Goal: Task Accomplishment & Management: Complete application form

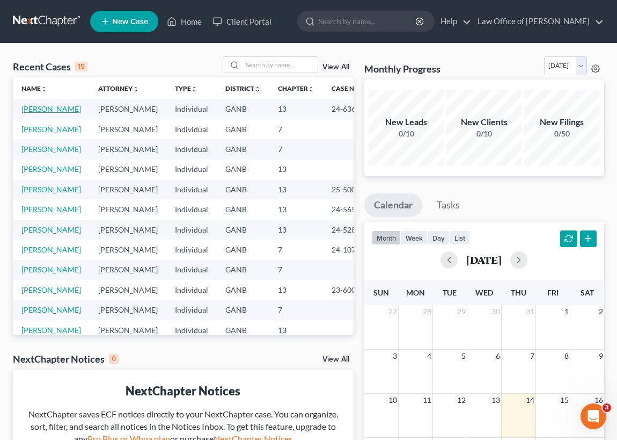
click at [55, 111] on link "[PERSON_NAME]" at bounding box center [51, 108] width 60 height 9
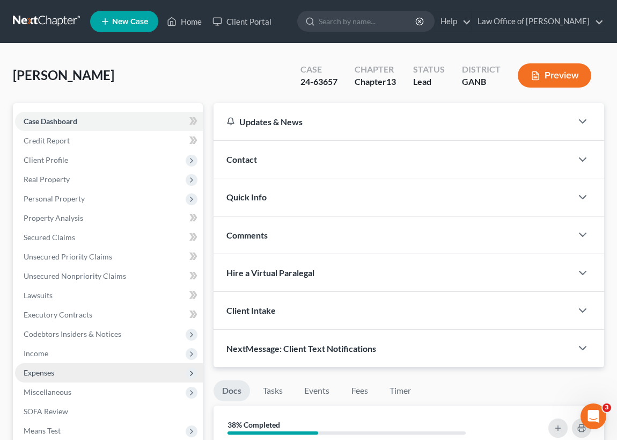
click at [54, 371] on span "Expenses" at bounding box center [109, 372] width 188 height 19
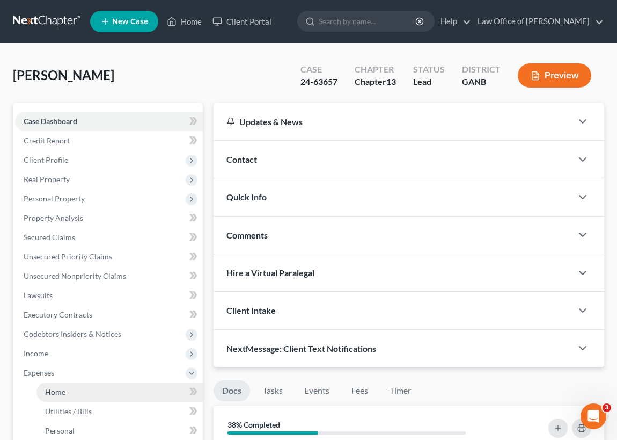
scroll to position [97, 0]
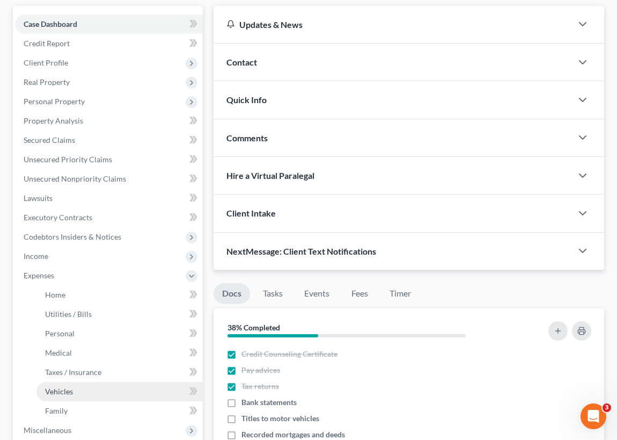
click at [70, 391] on span "Vehicles" at bounding box center [59, 391] width 28 height 9
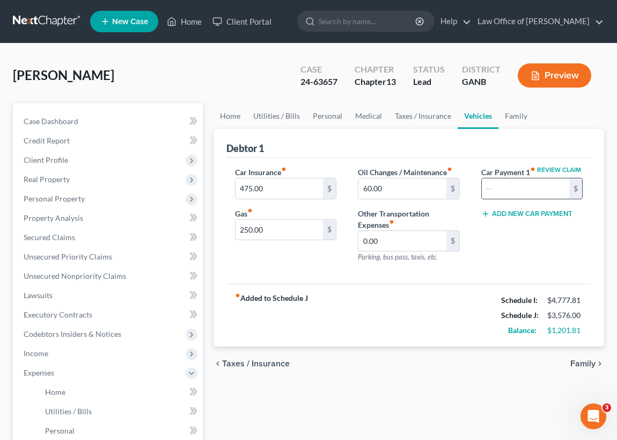
click at [489, 193] on input "text" at bounding box center [526, 188] width 88 height 20
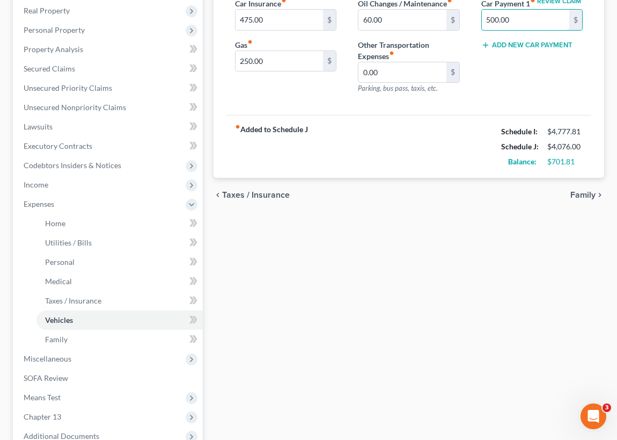
scroll to position [195, 0]
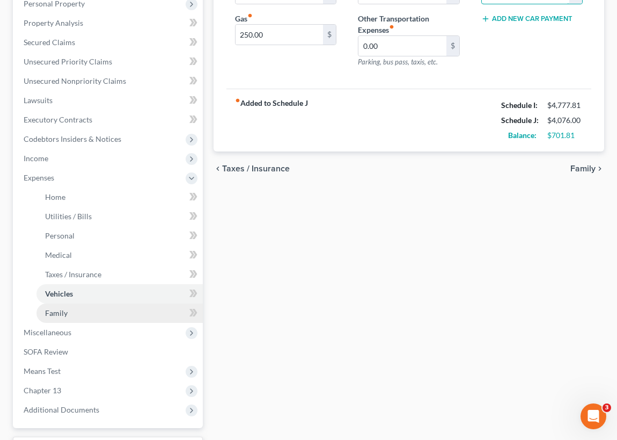
type input "500.00"
click at [70, 314] on link "Family" at bounding box center [120, 312] width 166 height 19
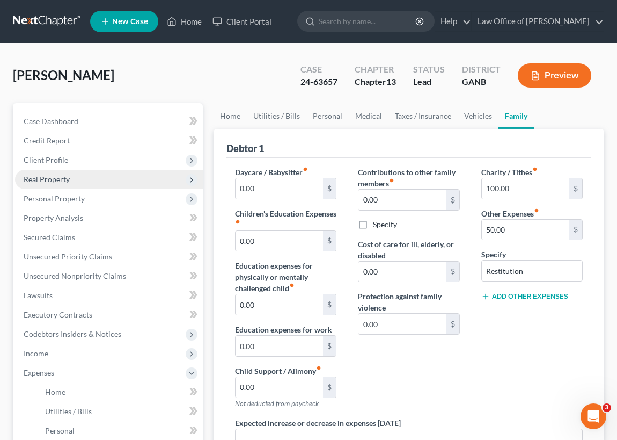
click at [61, 175] on span "Real Property" at bounding box center [47, 179] width 46 height 9
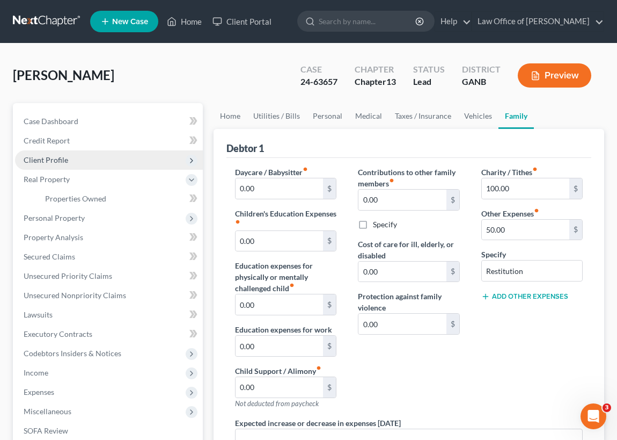
click at [70, 159] on span "Client Profile" at bounding box center [109, 159] width 188 height 19
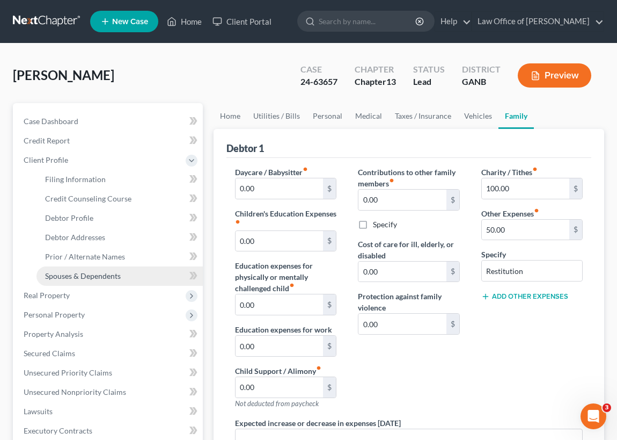
click at [109, 272] on span "Spouses & Dependents" at bounding box center [83, 275] width 76 height 9
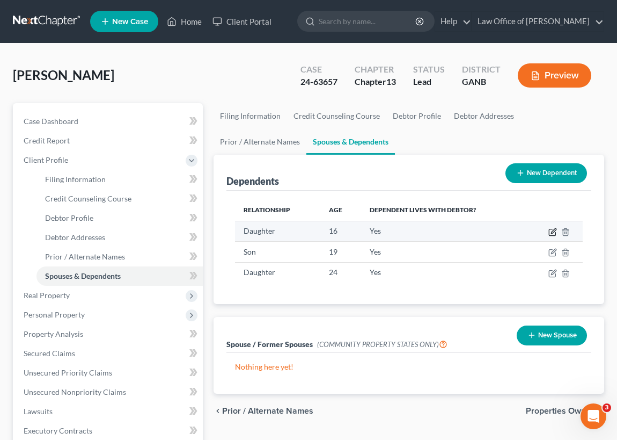
click at [550, 232] on icon "button" at bounding box center [553, 232] width 9 height 9
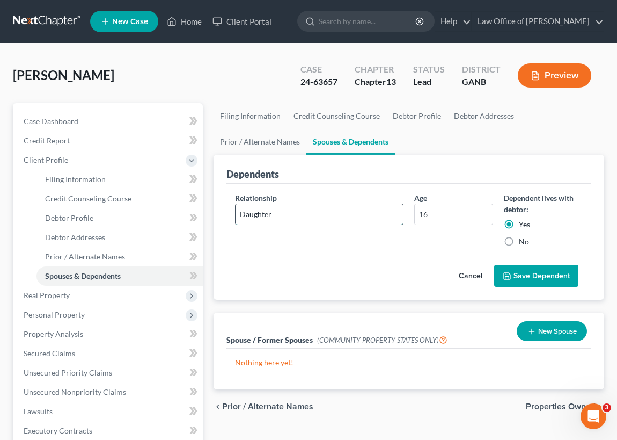
click at [241, 210] on input "Daughter" at bounding box center [320, 214] width 168 height 20
type input "GrandDaughter"
click at [528, 274] on button "Save Dependent" at bounding box center [537, 276] width 84 height 23
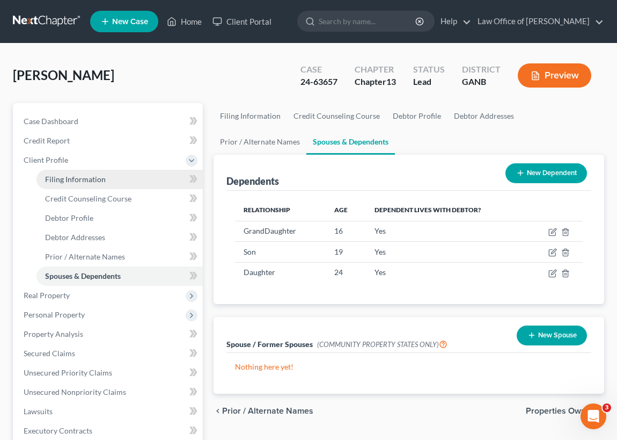
click at [81, 175] on span "Filing Information" at bounding box center [75, 179] width 61 height 9
select select "1"
select select "0"
select select "3"
select select "10"
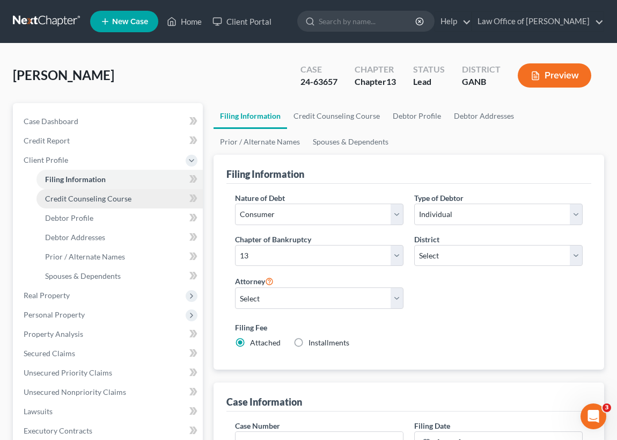
click at [88, 196] on span "Credit Counseling Course" at bounding box center [88, 198] width 86 height 9
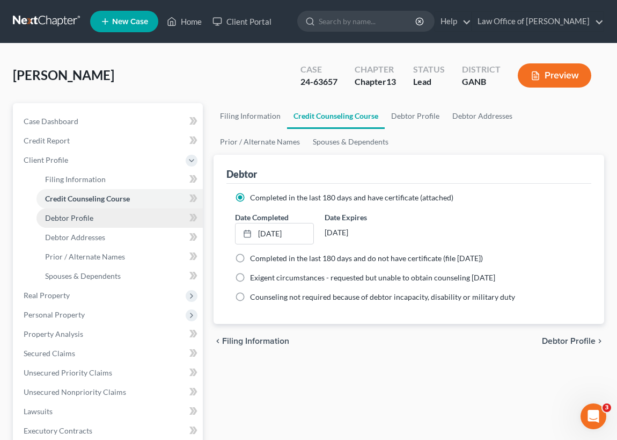
click at [84, 218] on span "Debtor Profile" at bounding box center [69, 217] width 48 height 9
select select "1"
select select "4"
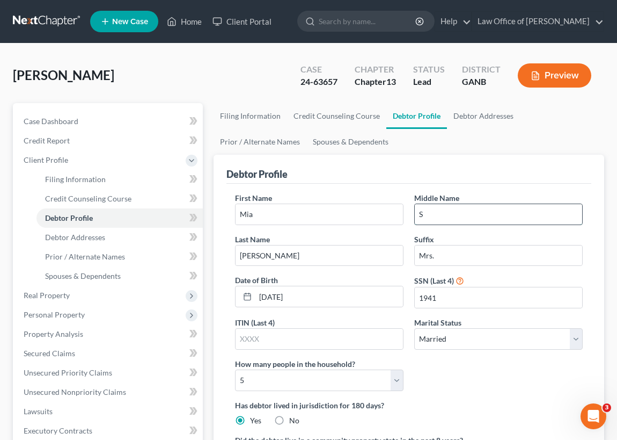
click at [425, 215] on input "S" at bounding box center [499, 214] width 168 height 20
drag, startPoint x: 446, startPoint y: 214, endPoint x: 505, endPoint y: 215, distance: 59.1
click at [504, 215] on input "[PERSON_NAME], [PERSON_NAME]" at bounding box center [499, 214] width 168 height 20
type input "[PERSON_NAME]"
click at [238, 252] on input "[PERSON_NAME]" at bounding box center [320, 255] width 168 height 20
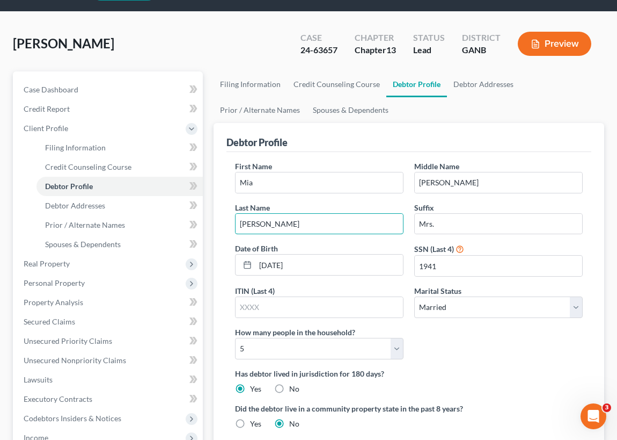
scroll to position [48, 0]
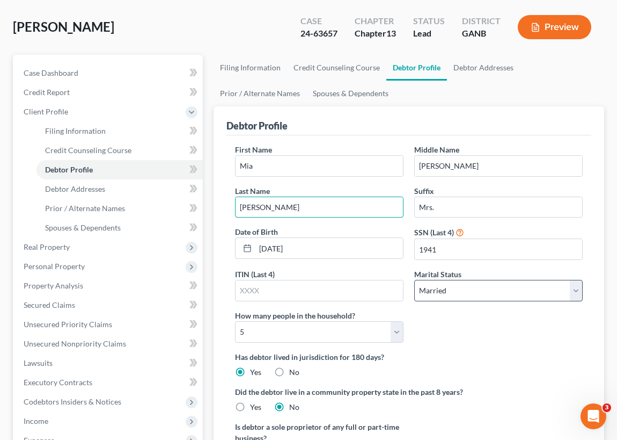
type input "[PERSON_NAME]"
click at [575, 286] on select "Select Single Married Separated Divorced Widowed" at bounding box center [499, 290] width 169 height 21
click at [415, 280] on select "Select Single Married Separated Divorced Widowed" at bounding box center [499, 290] width 169 height 21
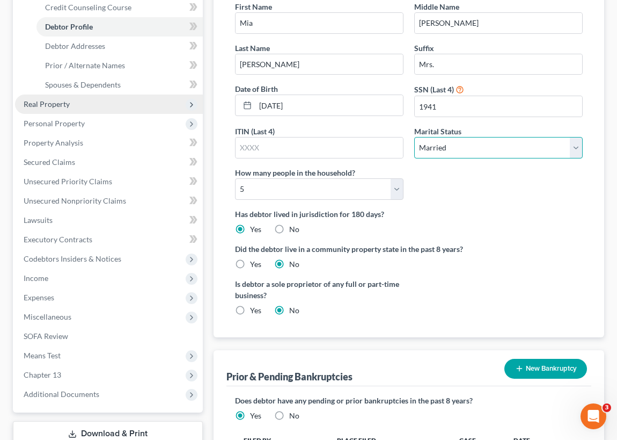
scroll to position [142, 0]
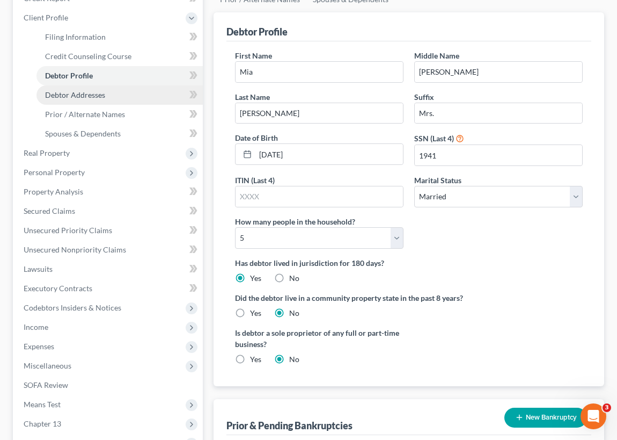
click at [93, 94] on span "Debtor Addresses" at bounding box center [75, 94] width 60 height 9
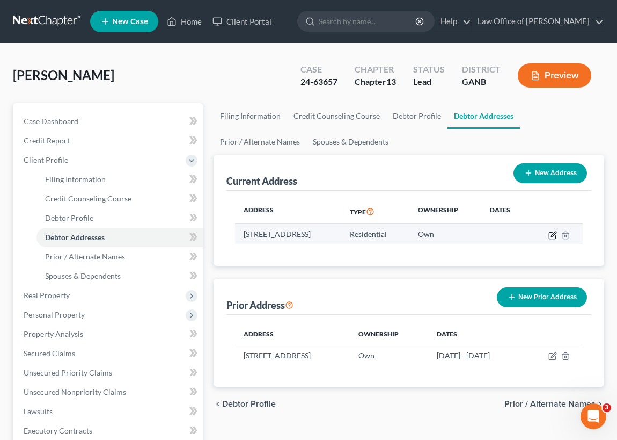
click at [557, 232] on icon "button" at bounding box center [553, 235] width 9 height 9
select select "10"
select select "32"
select select "0"
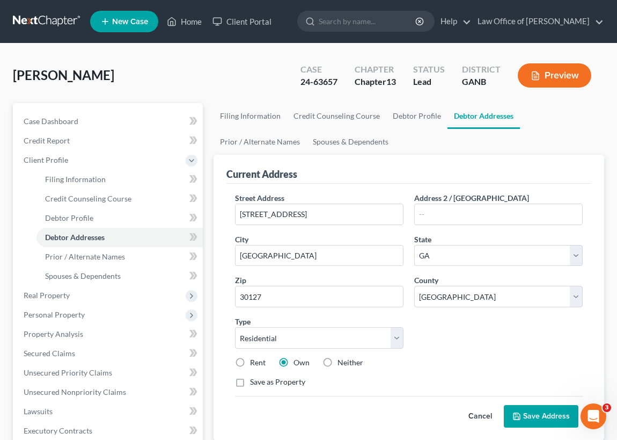
click at [250, 360] on label "Rent" at bounding box center [258, 362] width 16 height 11
click at [255, 360] on input "Rent" at bounding box center [258, 360] width 7 height 7
radio input "true"
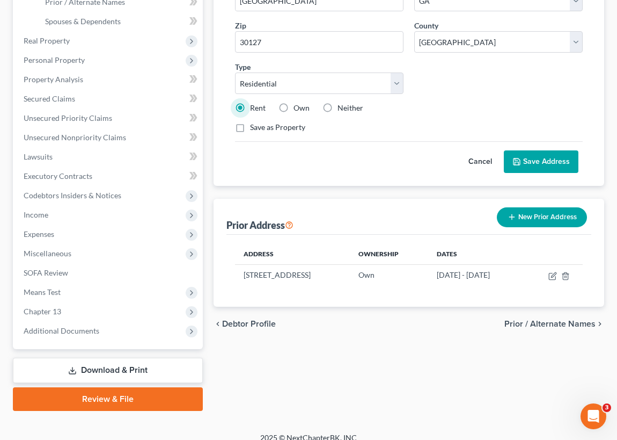
scroll to position [265, 0]
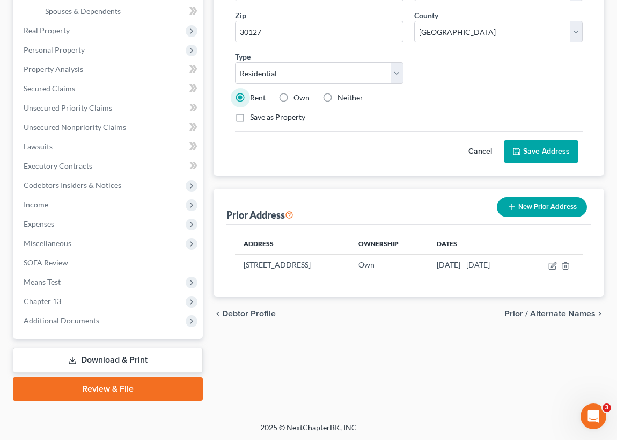
click at [543, 318] on span "Prior / Alternate Names" at bounding box center [550, 313] width 91 height 9
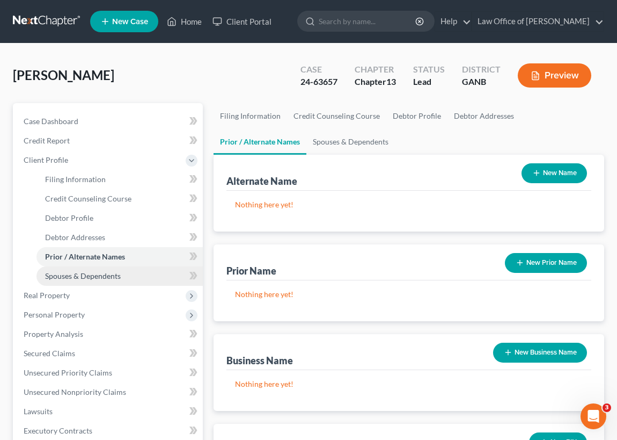
click at [99, 275] on span "Spouses & Dependents" at bounding box center [83, 275] width 76 height 9
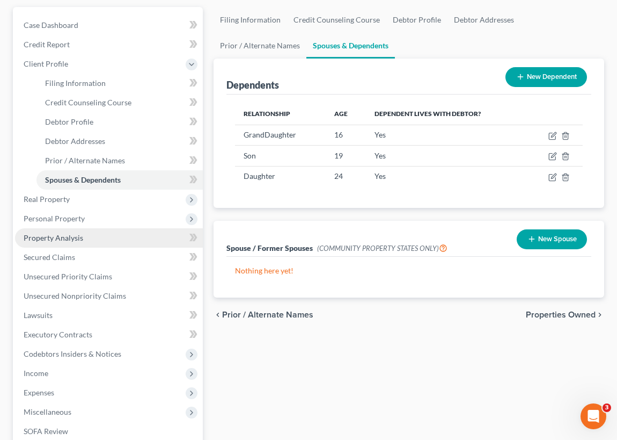
scroll to position [97, 0]
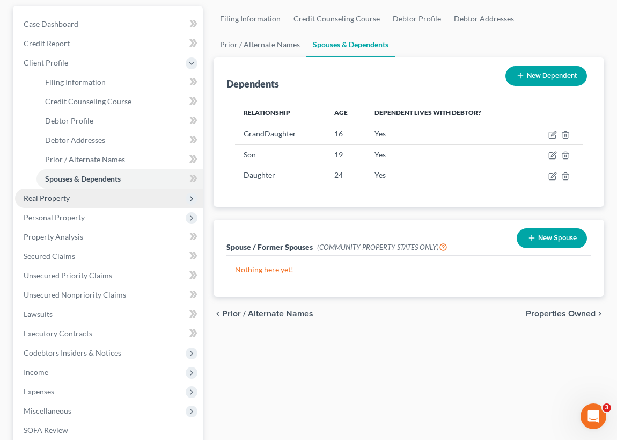
click at [69, 198] on span "Real Property" at bounding box center [109, 197] width 188 height 19
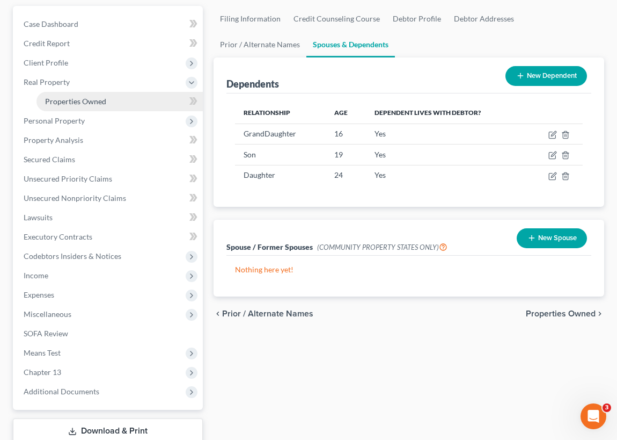
click at [96, 98] on span "Properties Owned" at bounding box center [75, 101] width 61 height 9
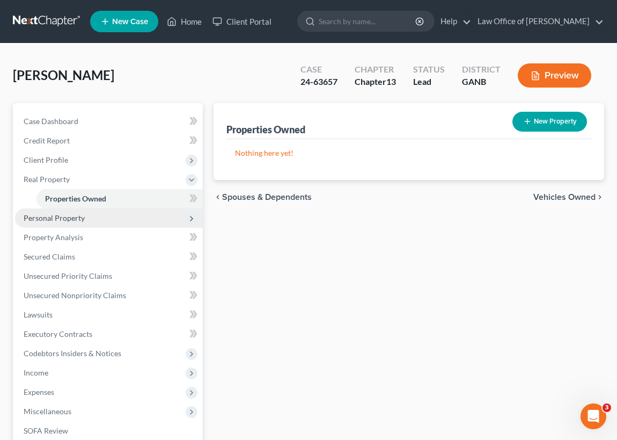
click at [66, 219] on span "Personal Property" at bounding box center [54, 217] width 61 height 9
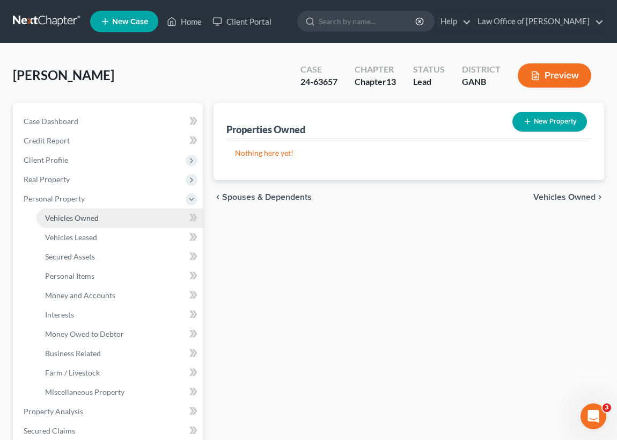
click at [103, 217] on link "Vehicles Owned" at bounding box center [120, 217] width 166 height 19
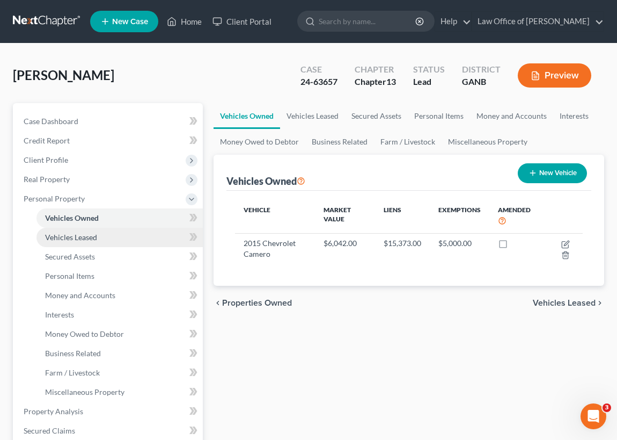
click at [95, 239] on span "Vehicles Leased" at bounding box center [71, 236] width 52 height 9
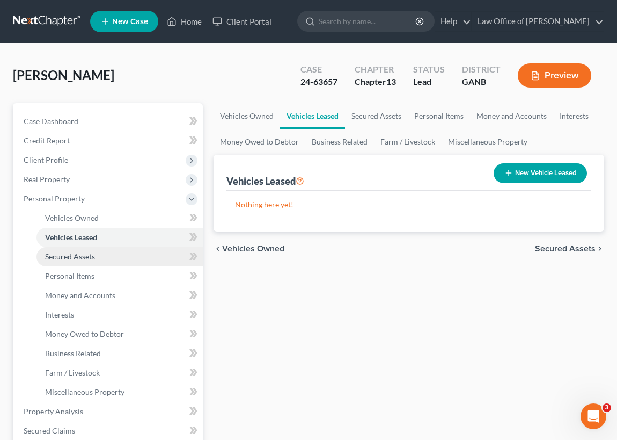
click at [83, 257] on span "Secured Assets" at bounding box center [70, 256] width 50 height 9
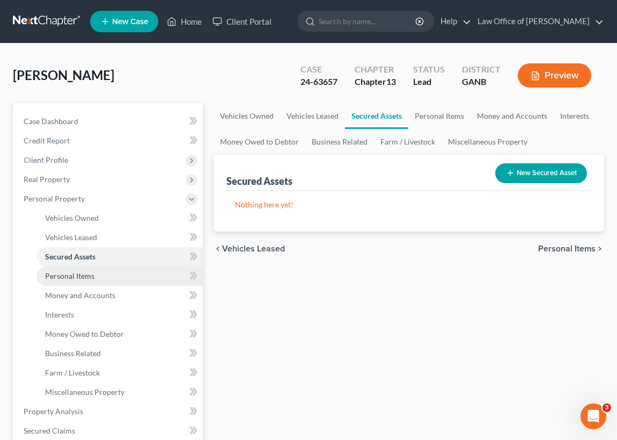
click at [91, 274] on span "Personal Items" at bounding box center [69, 275] width 49 height 9
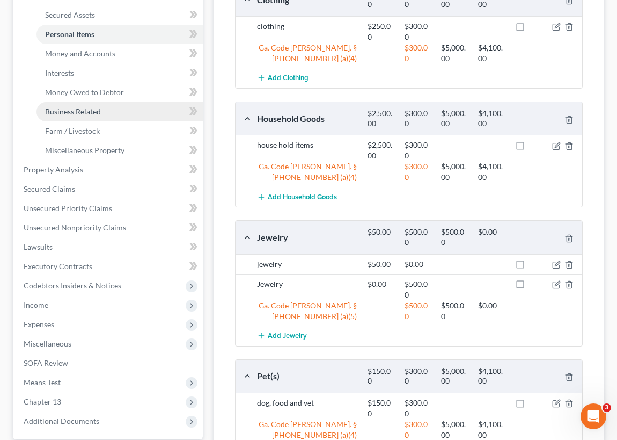
scroll to position [220, 0]
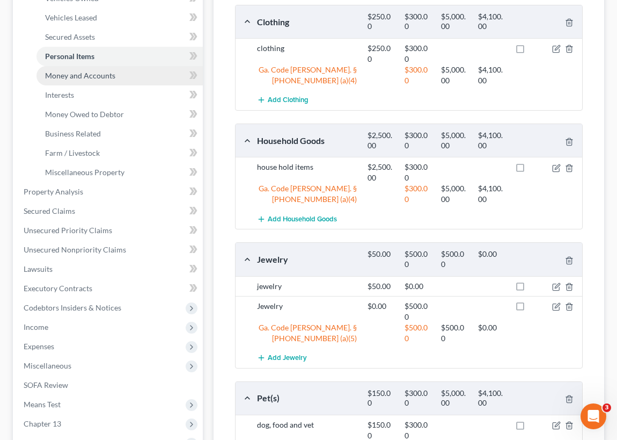
click at [93, 75] on span "Money and Accounts" at bounding box center [80, 75] width 70 height 9
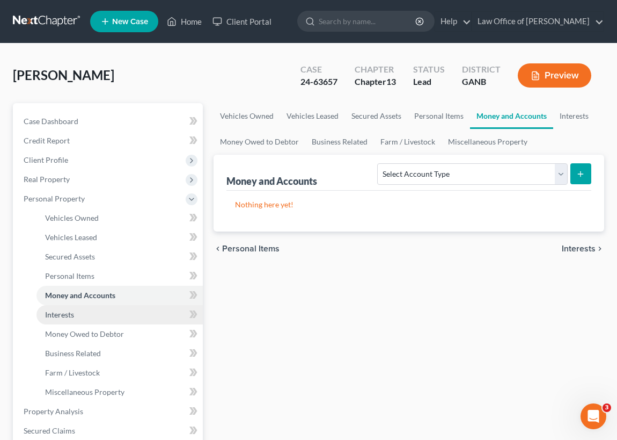
click at [90, 313] on link "Interests" at bounding box center [120, 314] width 166 height 19
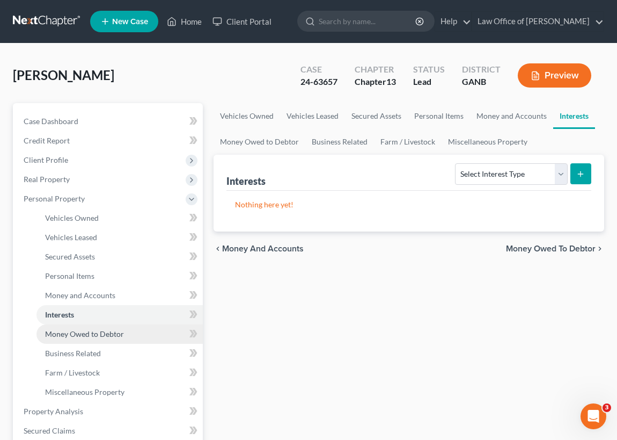
click at [89, 332] on span "Money Owed to Debtor" at bounding box center [84, 333] width 79 height 9
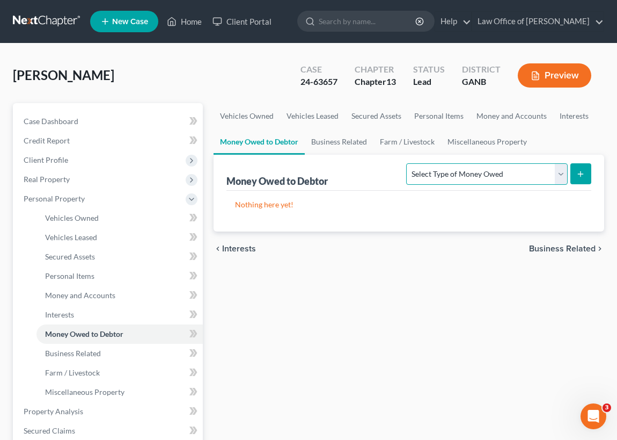
click at [563, 173] on select "Select Type of Money Owed Accounts Receivable Alimony Child Support Claims Agai…" at bounding box center [486, 173] width 161 height 21
click at [500, 175] on select "Select Type of Money Owed Accounts Receivable Alimony Child Support Claims Agai…" at bounding box center [486, 173] width 161 height 21
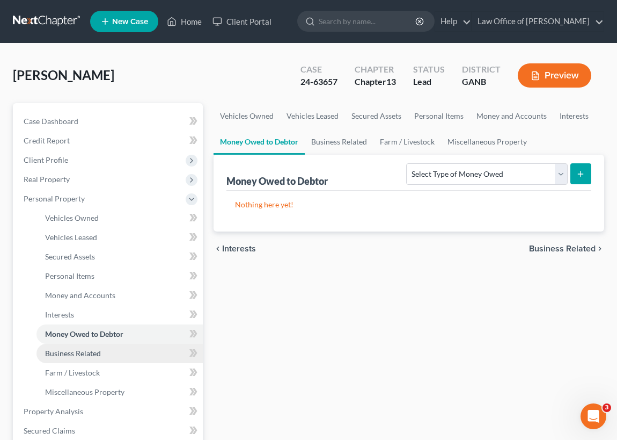
click at [83, 353] on span "Business Related" at bounding box center [73, 352] width 56 height 9
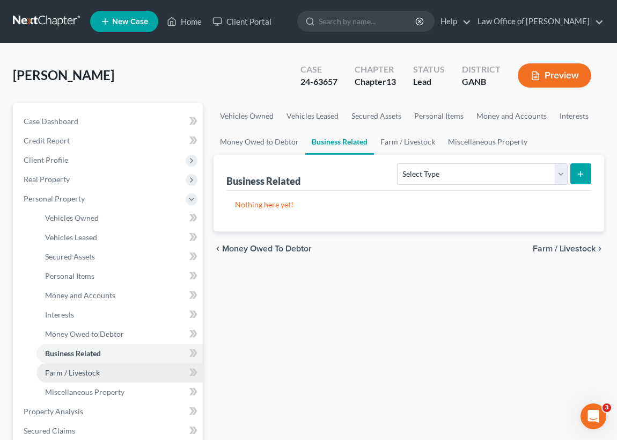
click at [82, 372] on span "Farm / Livestock" at bounding box center [72, 372] width 55 height 9
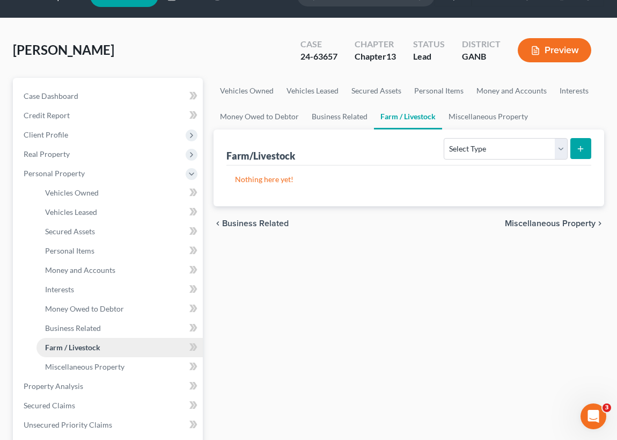
scroll to position [48, 0]
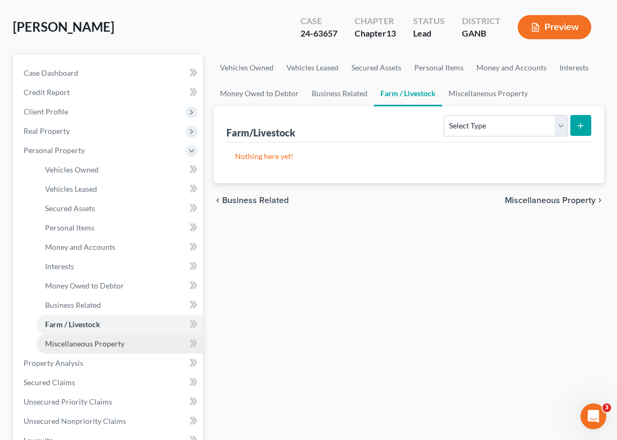
click at [98, 340] on span "Miscellaneous Property" at bounding box center [84, 343] width 79 height 9
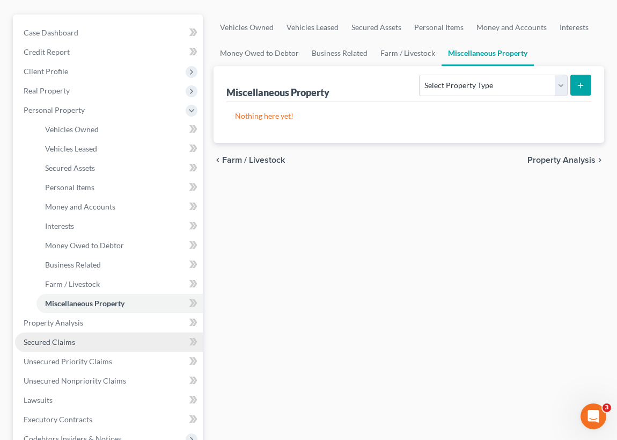
scroll to position [97, 0]
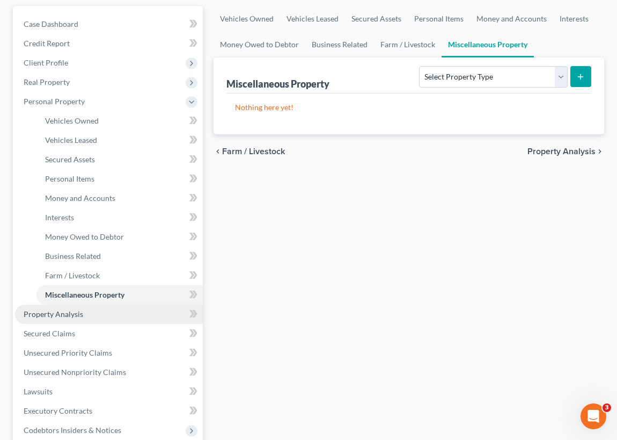
click at [68, 312] on span "Property Analysis" at bounding box center [54, 313] width 60 height 9
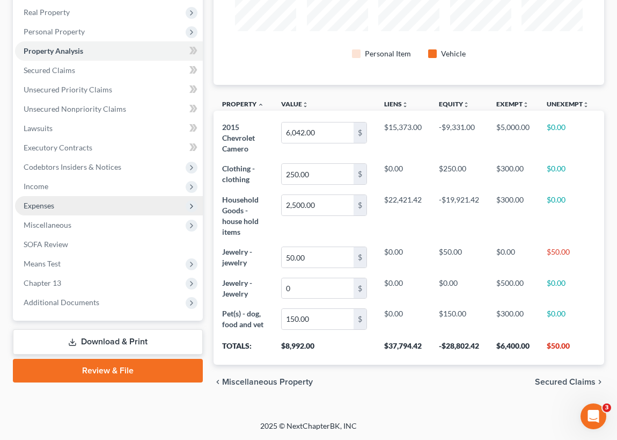
scroll to position [184, 0]
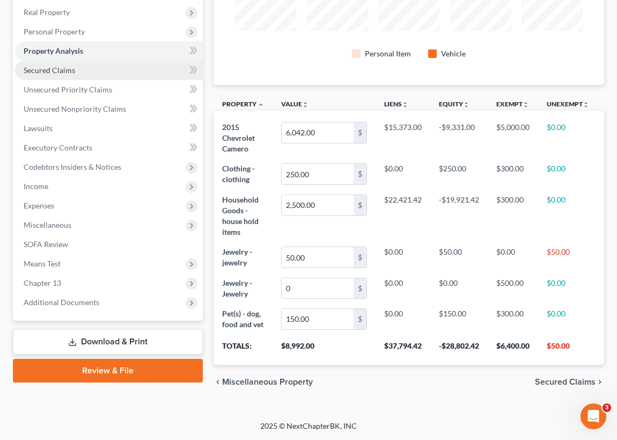
click at [68, 66] on span "Secured Claims" at bounding box center [50, 70] width 52 height 9
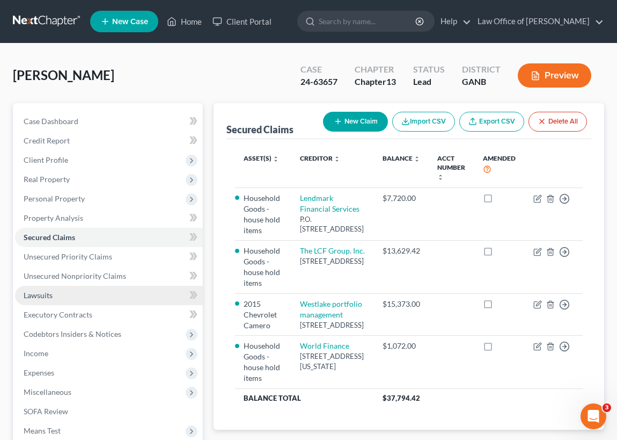
scroll to position [48, 0]
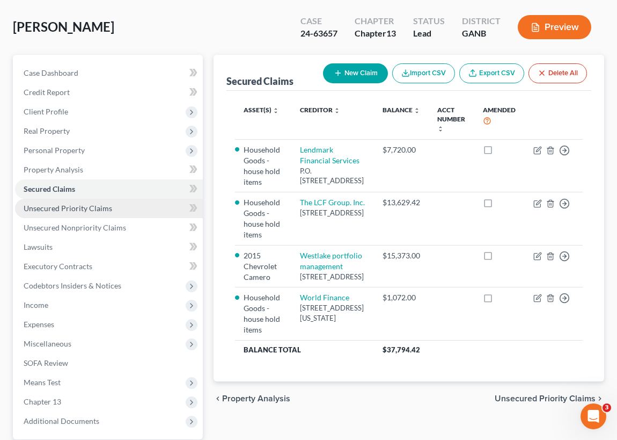
click at [97, 206] on span "Unsecured Priority Claims" at bounding box center [68, 207] width 89 height 9
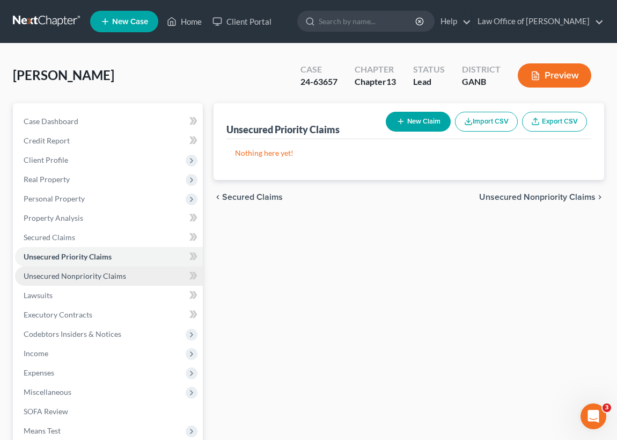
click at [97, 276] on span "Unsecured Nonpriority Claims" at bounding box center [75, 275] width 103 height 9
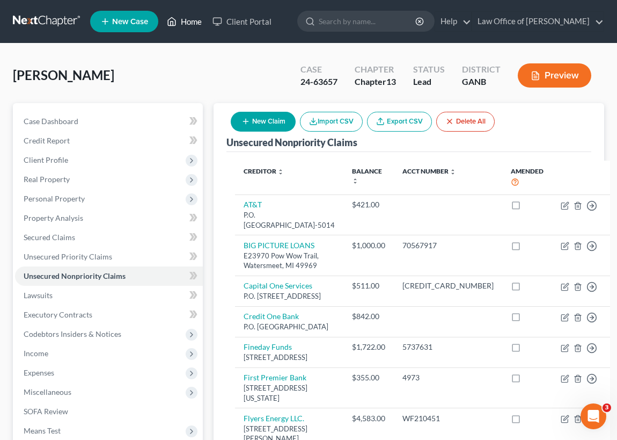
click at [185, 20] on link "Home" at bounding box center [185, 21] width 46 height 19
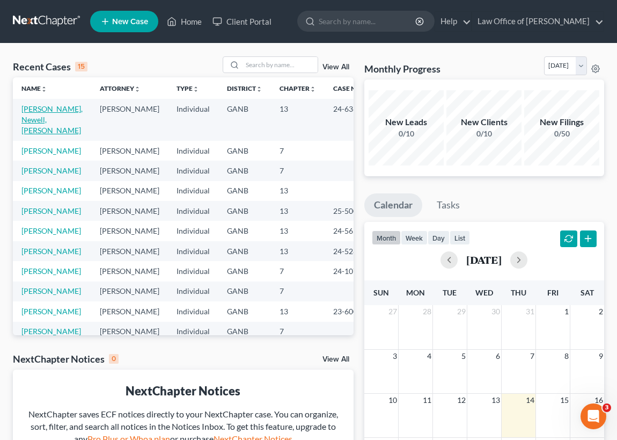
click at [35, 111] on link "[PERSON_NAME], Newell, [PERSON_NAME]" at bounding box center [51, 119] width 61 height 31
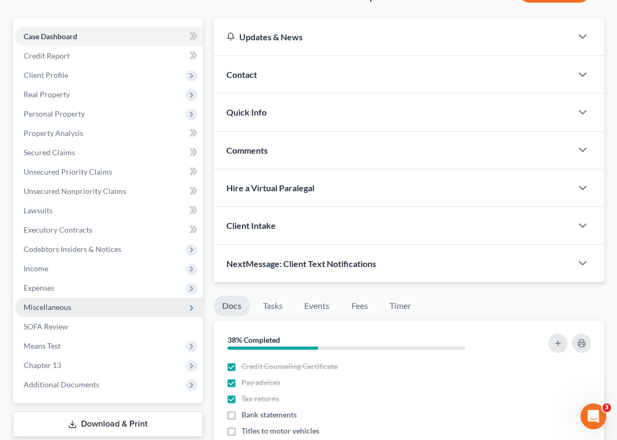
scroll to position [97, 0]
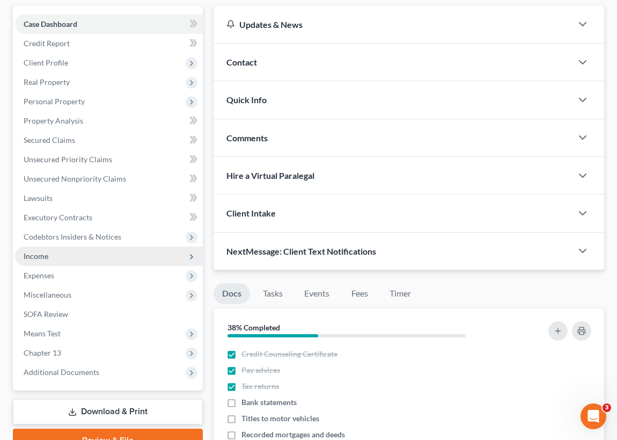
click at [53, 253] on span "Income" at bounding box center [109, 255] width 188 height 19
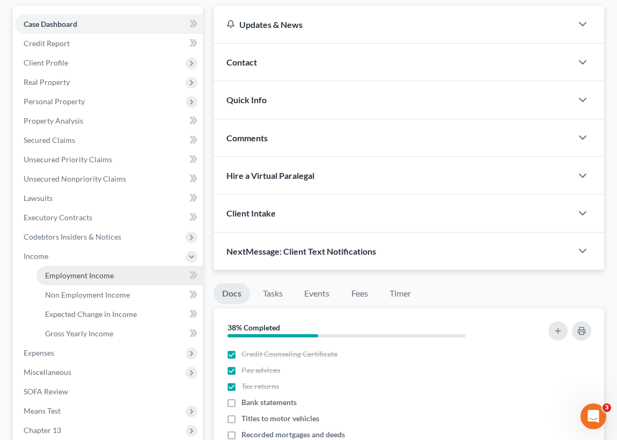
click at [69, 274] on span "Employment Income" at bounding box center [79, 275] width 69 height 9
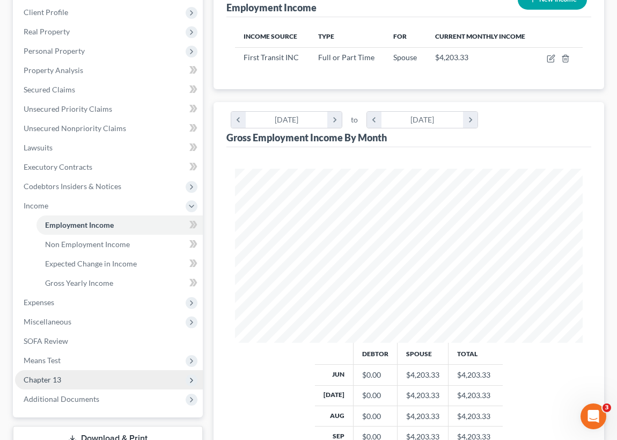
scroll to position [147, 0]
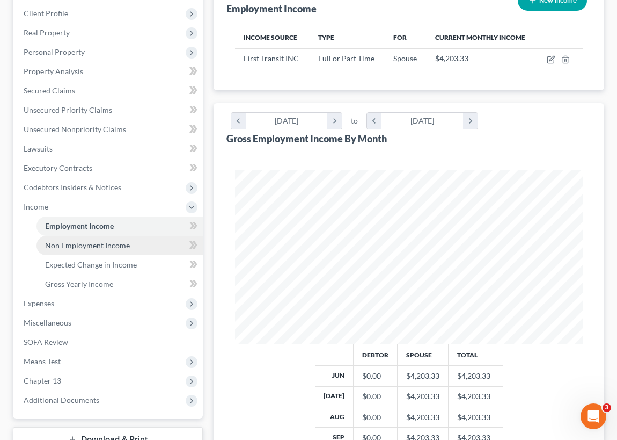
click at [91, 241] on span "Non Employment Income" at bounding box center [87, 245] width 85 height 9
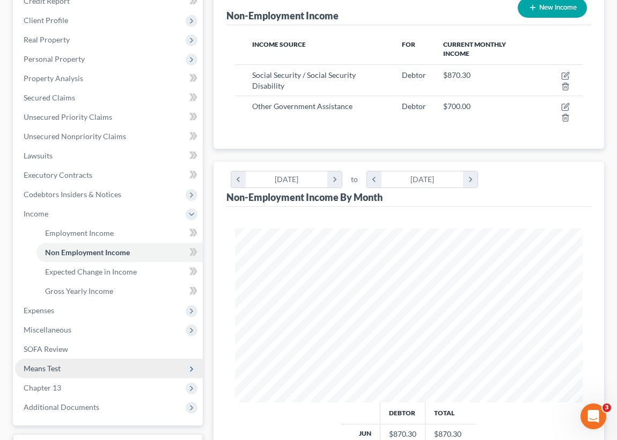
scroll to position [146, 0]
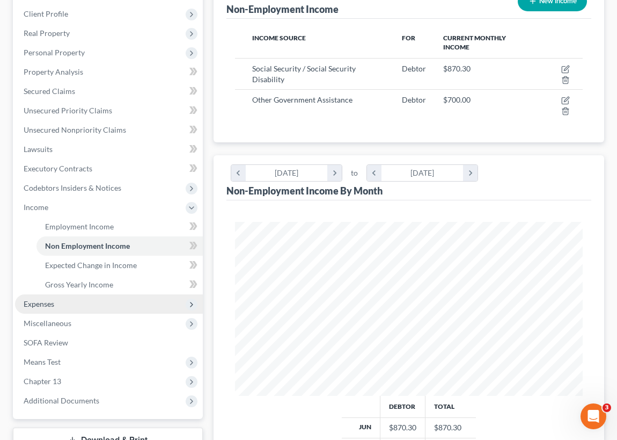
click at [59, 303] on span "Expenses" at bounding box center [109, 303] width 188 height 19
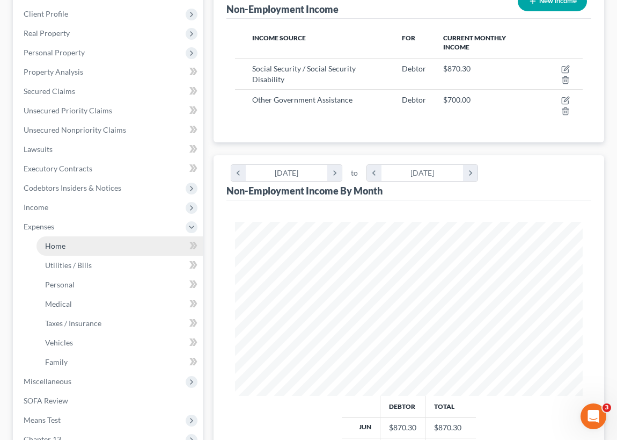
click at [72, 245] on link "Home" at bounding box center [120, 245] width 166 height 19
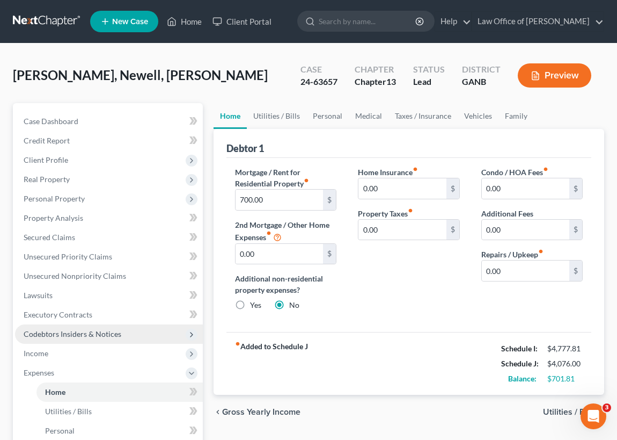
scroll to position [48, 0]
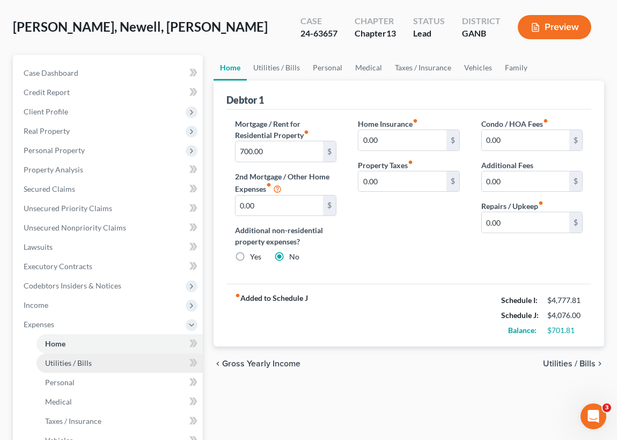
click at [71, 360] on span "Utilities / Bills" at bounding box center [68, 362] width 47 height 9
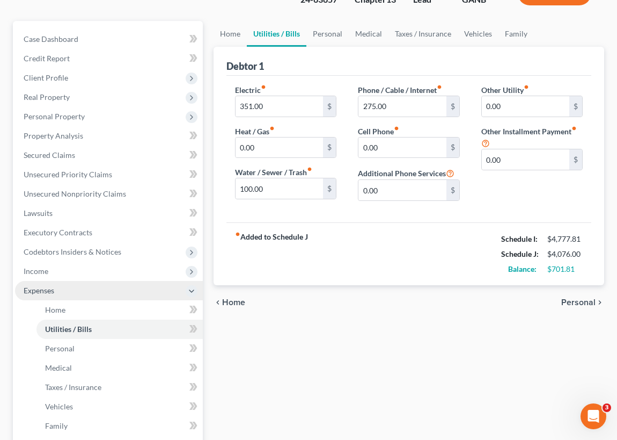
scroll to position [97, 0]
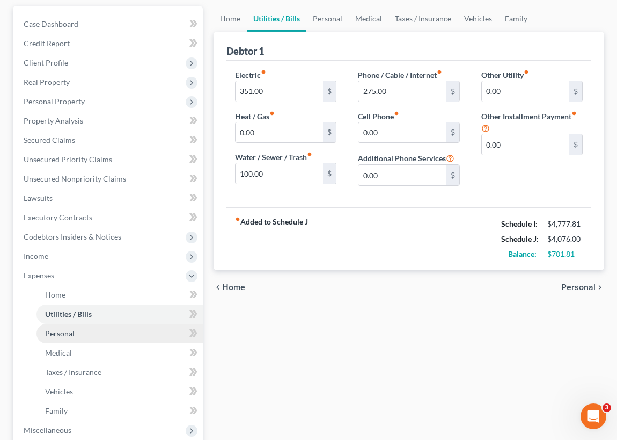
click at [76, 331] on link "Personal" at bounding box center [120, 333] width 166 height 19
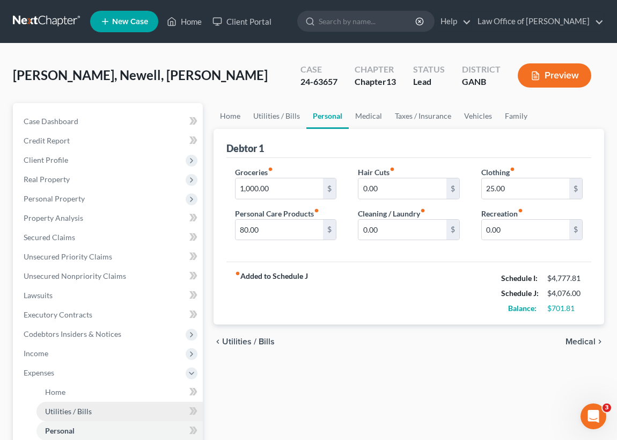
click at [69, 410] on span "Utilities / Bills" at bounding box center [68, 410] width 47 height 9
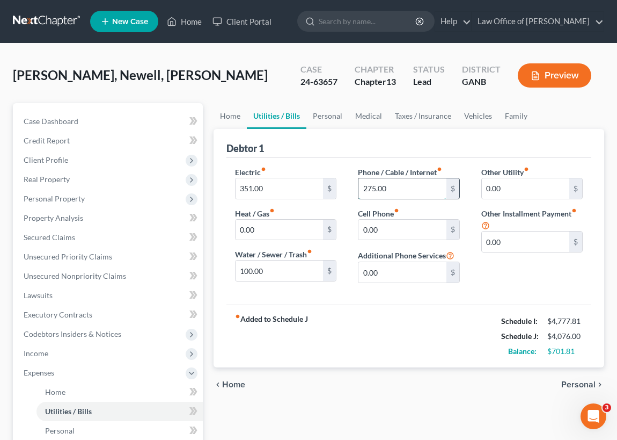
click at [375, 188] on input "275.00" at bounding box center [403, 188] width 88 height 20
click at [410, 188] on input "275.00" at bounding box center [403, 188] width 88 height 20
click at [71, 430] on span "Personal" at bounding box center [60, 430] width 30 height 9
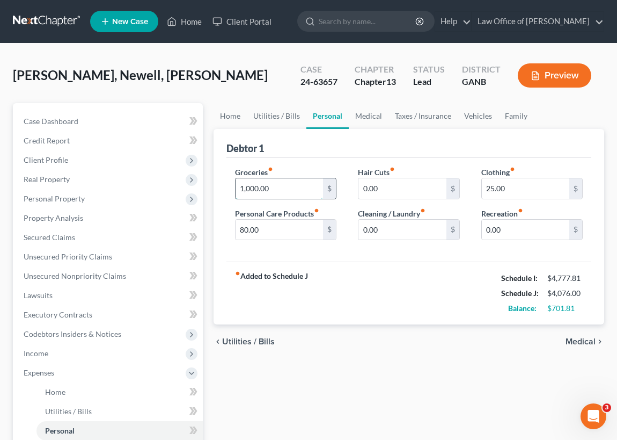
click at [274, 186] on input "1,000.00" at bounding box center [280, 188] width 88 height 20
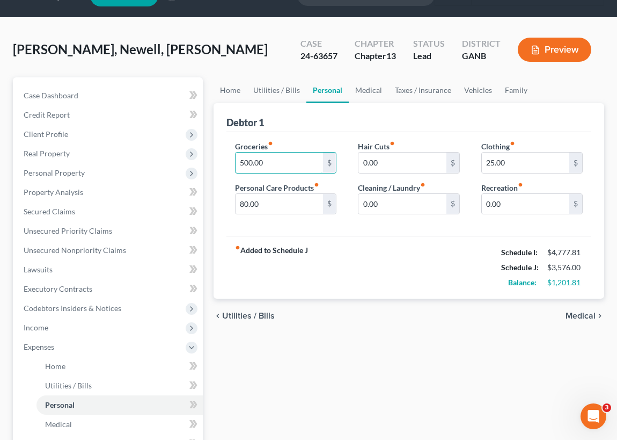
scroll to position [48, 0]
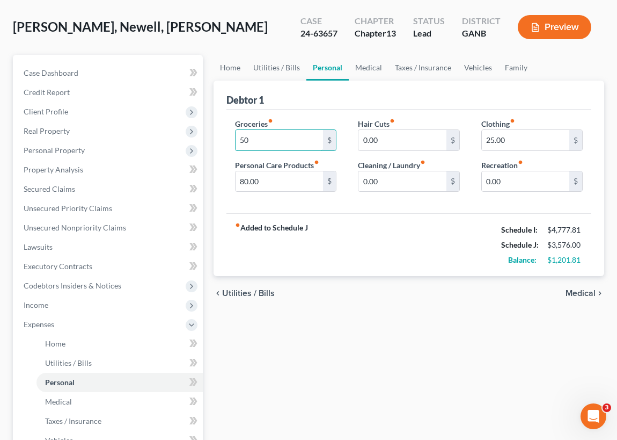
type input "5"
type input "800.00"
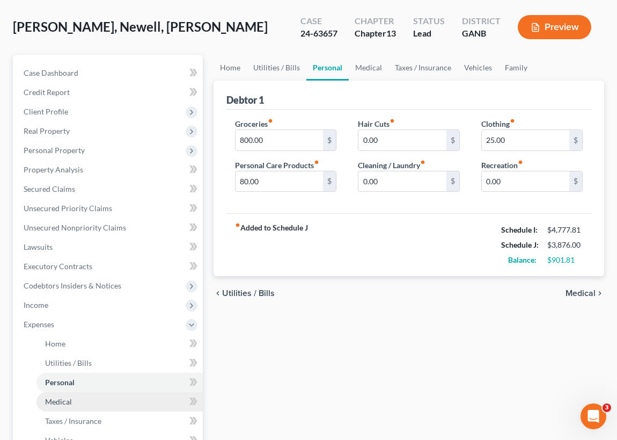
click at [64, 401] on span "Medical" at bounding box center [58, 401] width 27 height 9
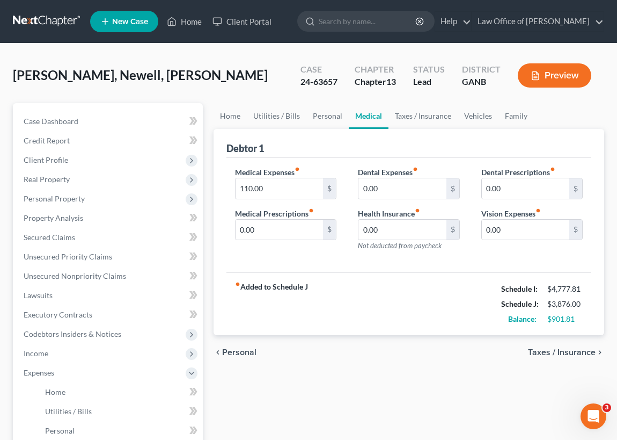
scroll to position [48, 0]
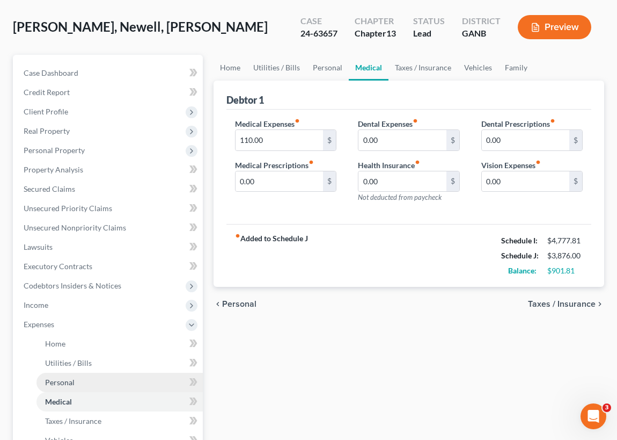
click at [69, 382] on span "Personal" at bounding box center [60, 381] width 30 height 9
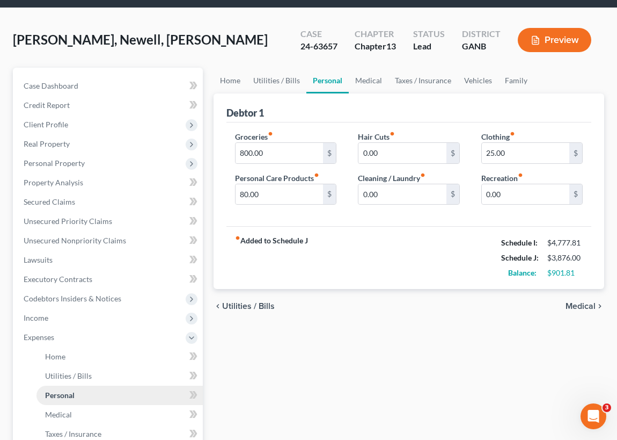
scroll to position [97, 0]
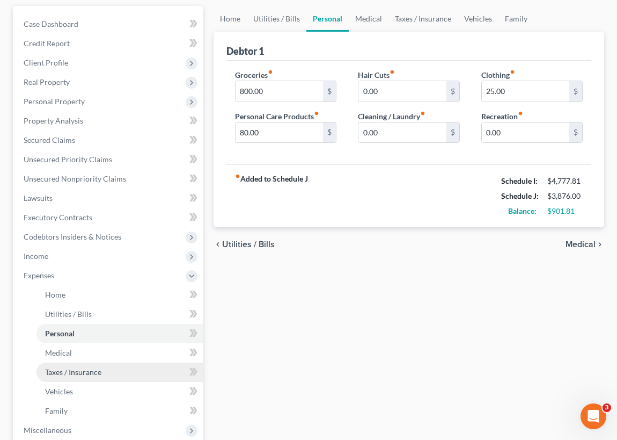
click at [76, 370] on span "Taxes / Insurance" at bounding box center [73, 371] width 56 height 9
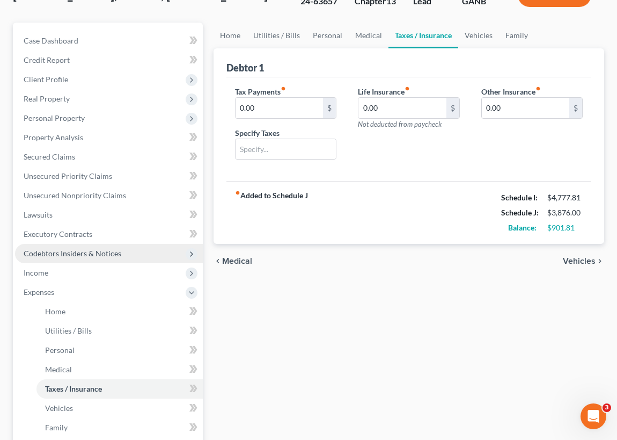
scroll to position [97, 0]
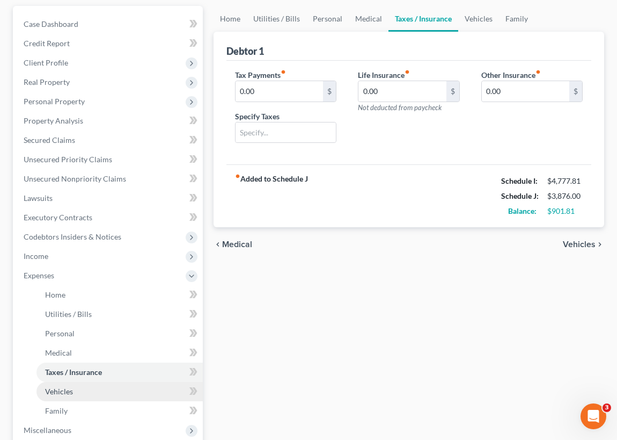
click at [63, 390] on span "Vehicles" at bounding box center [59, 391] width 28 height 9
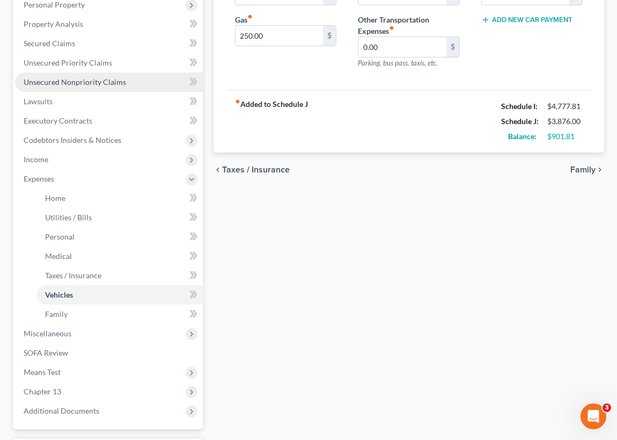
scroll to position [195, 0]
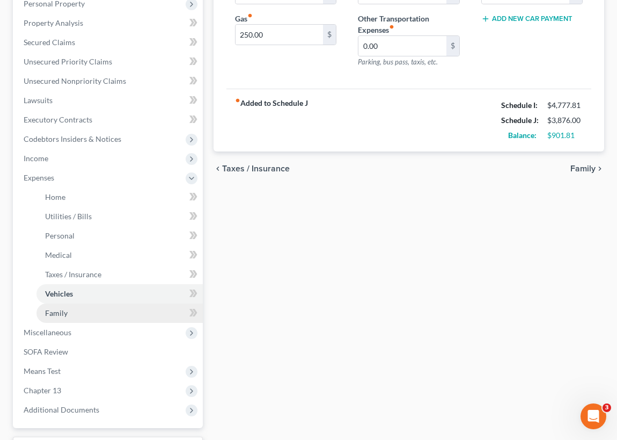
click at [70, 311] on link "Family" at bounding box center [120, 312] width 166 height 19
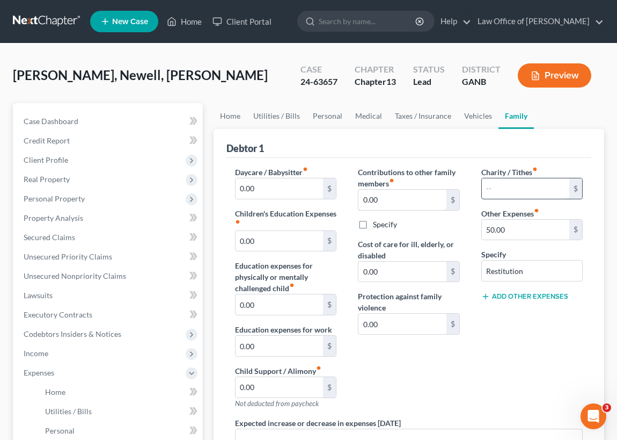
type input "100.00"
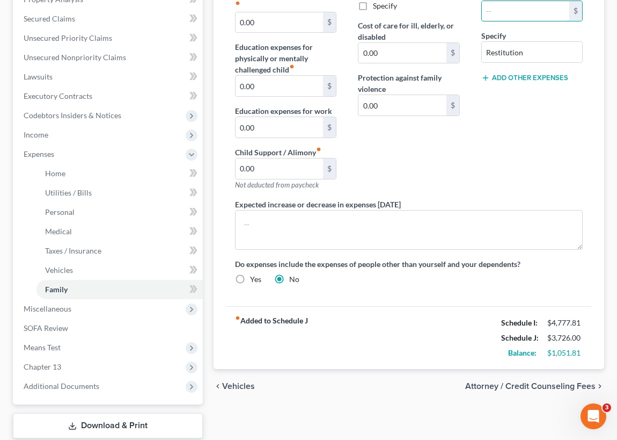
scroll to position [244, 0]
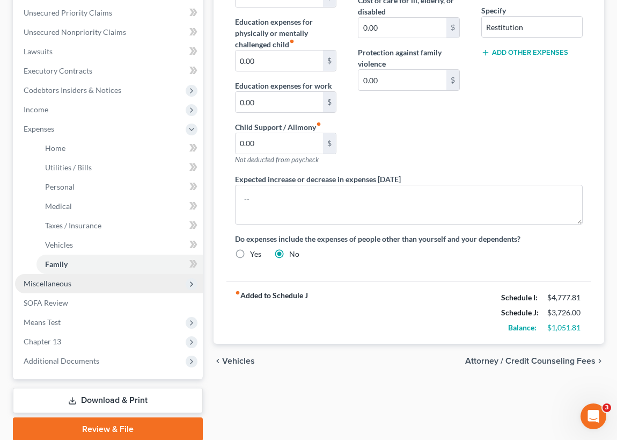
click at [64, 282] on span "Miscellaneous" at bounding box center [48, 283] width 48 height 9
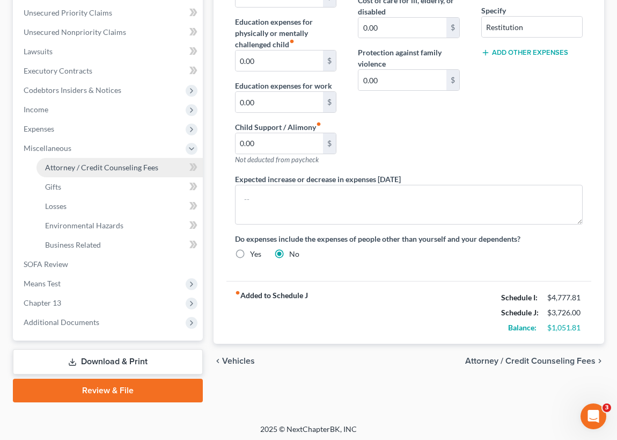
click at [103, 168] on span "Attorney / Credit Counseling Fees" at bounding box center [101, 167] width 113 height 9
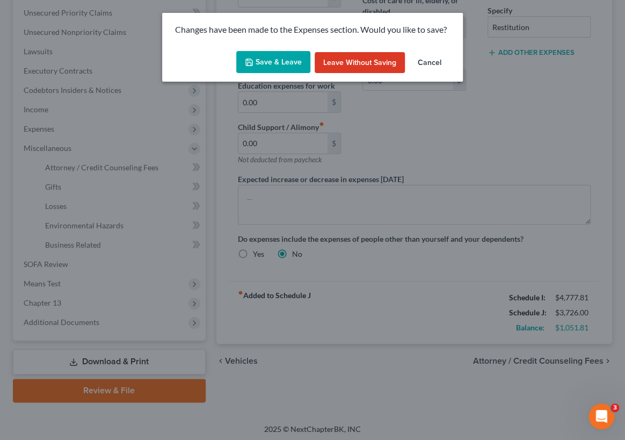
click at [120, 204] on div "Changes have been made to the Expenses section. Would you like to save? Save & …" at bounding box center [312, 220] width 625 height 440
click at [434, 59] on button "Cancel" at bounding box center [429, 62] width 41 height 21
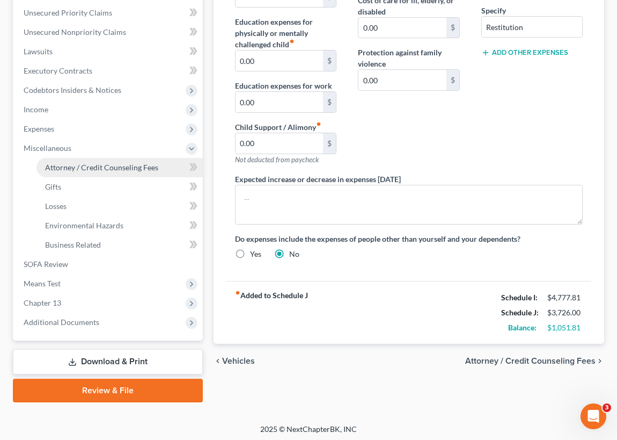
click at [101, 166] on span "Attorney / Credit Counseling Fees" at bounding box center [101, 167] width 113 height 9
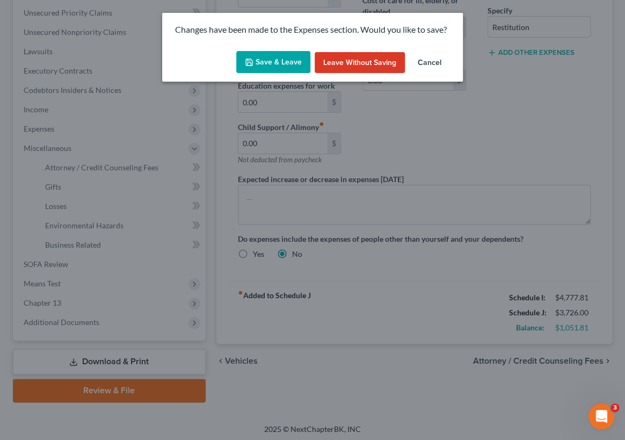
click at [286, 65] on button "Save & Leave" at bounding box center [273, 62] width 74 height 23
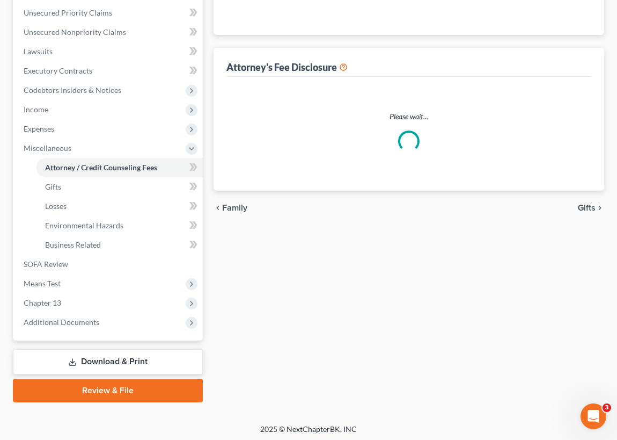
select select "0"
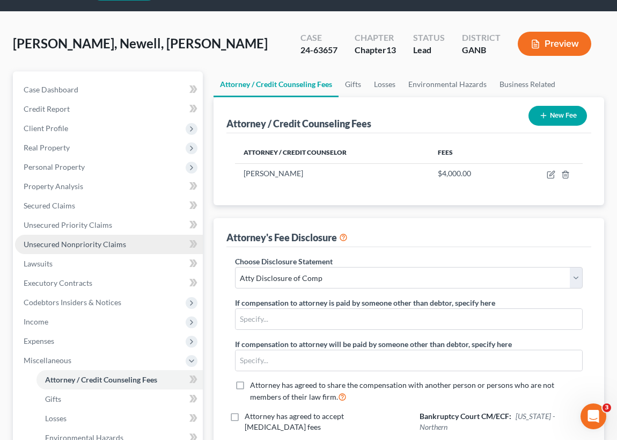
scroll to position [48, 0]
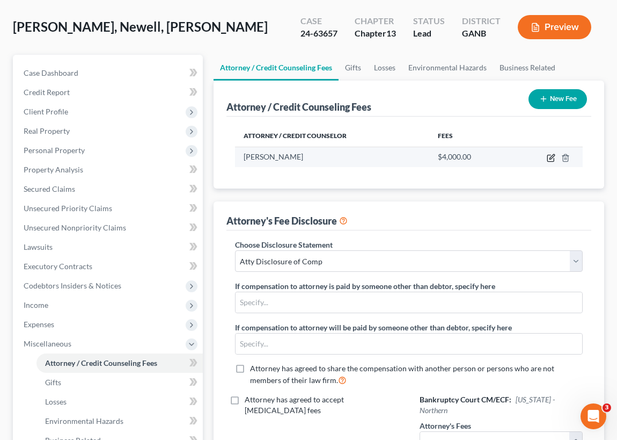
click at [550, 158] on icon "button" at bounding box center [552, 156] width 5 height 5
select select "10"
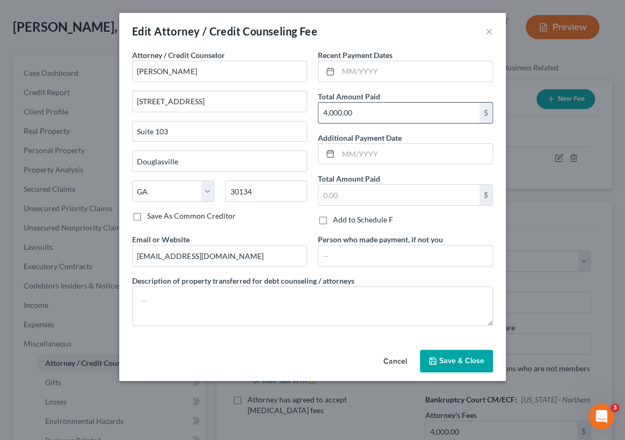
click at [358, 109] on input "4,000.00" at bounding box center [398, 113] width 161 height 20
type input "3,500.00"
drag, startPoint x: 359, startPoint y: 112, endPoint x: 273, endPoint y: 111, distance: 85.9
click at [273, 111] on div "Attorney / Credit Counselor * [PERSON_NAME] [STREET_ADDRESS][US_STATE] AK AR [G…" at bounding box center [313, 191] width 372 height 285
click at [456, 361] on span "Save & Close" at bounding box center [461, 360] width 45 height 9
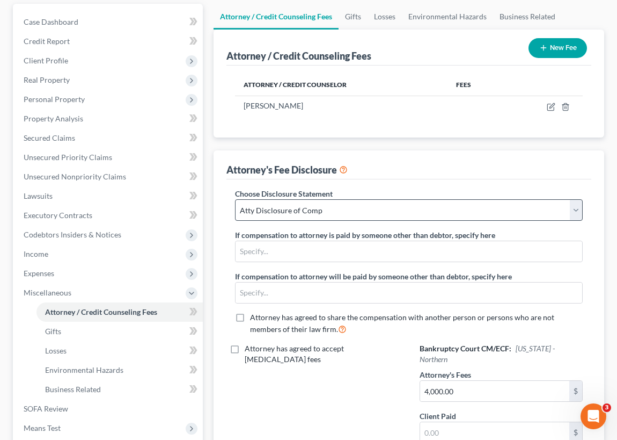
scroll to position [146, 0]
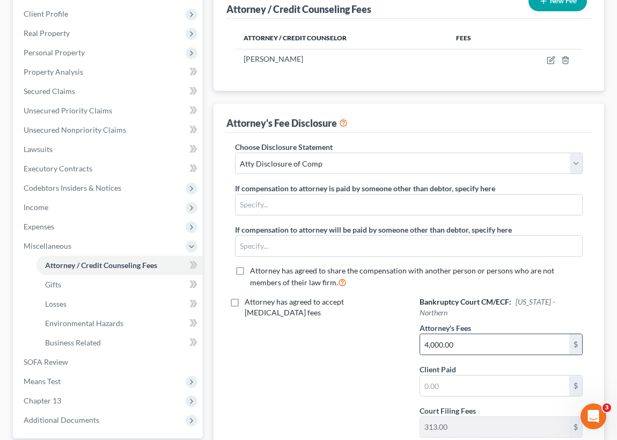
click at [576, 334] on div "$" at bounding box center [576, 344] width 13 height 20
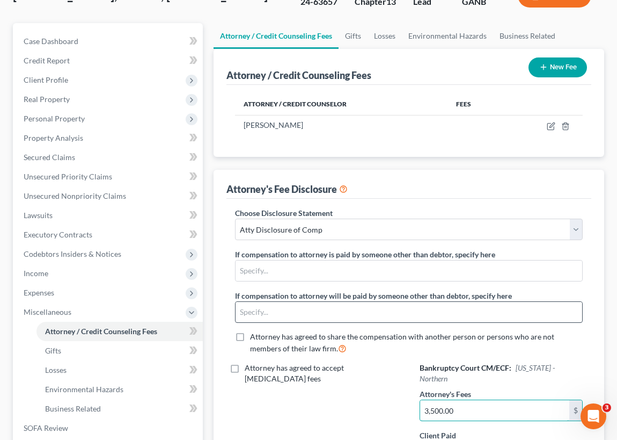
scroll to position [50, 0]
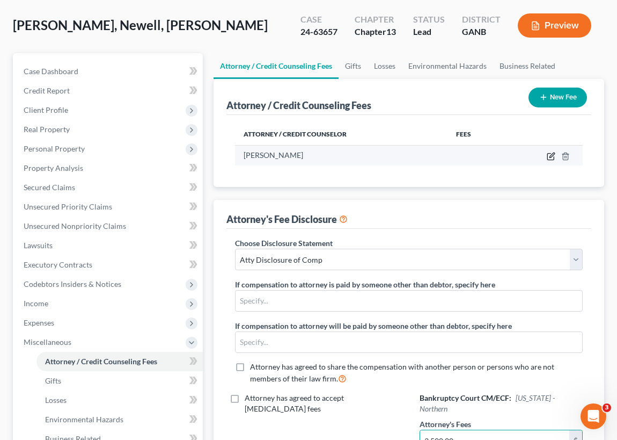
type input "3,500.00"
click at [551, 155] on icon "button" at bounding box center [551, 156] width 9 height 9
select select "10"
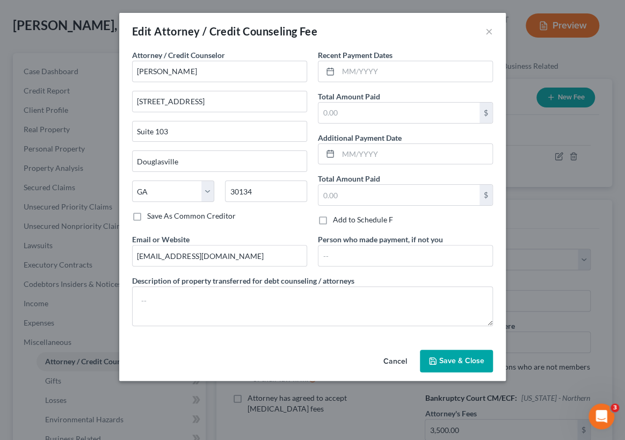
click at [333, 219] on label "Add to Schedule F" at bounding box center [363, 219] width 60 height 11
click at [337, 219] on input "Add to Schedule F" at bounding box center [340, 217] width 7 height 7
click at [333, 219] on label "Add to Schedule F" at bounding box center [363, 219] width 60 height 11
click at [337, 219] on input "Add to Schedule F" at bounding box center [340, 217] width 7 height 7
checkbox input "false"
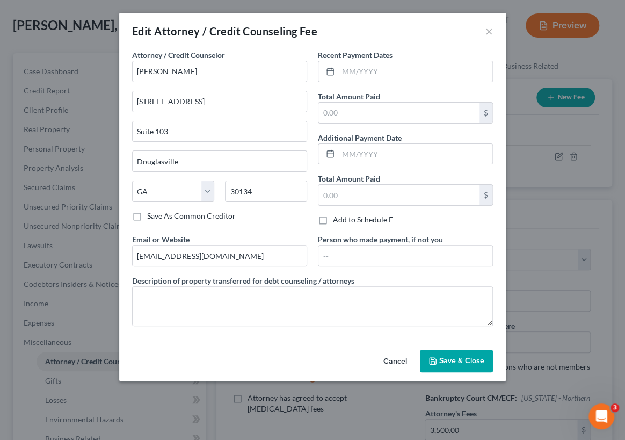
click at [454, 359] on span "Save & Close" at bounding box center [461, 360] width 45 height 9
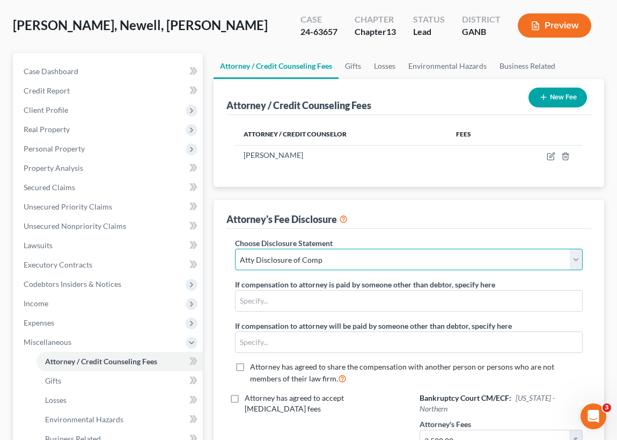
click at [577, 258] on select "Select Atty Disclosure of Comp" at bounding box center [409, 259] width 348 height 21
click at [235, 249] on select "Select Atty Disclosure of Comp" at bounding box center [409, 259] width 348 height 21
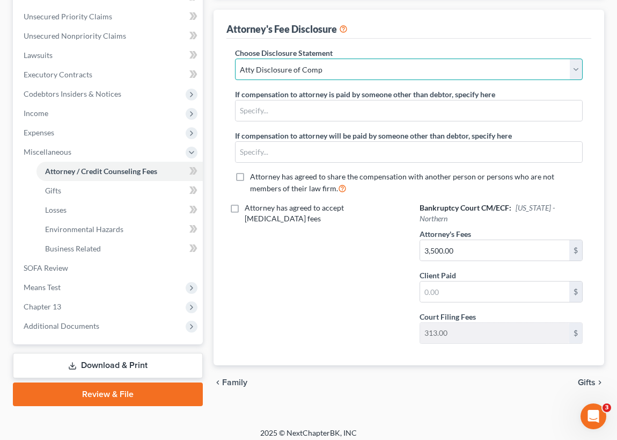
scroll to position [245, 0]
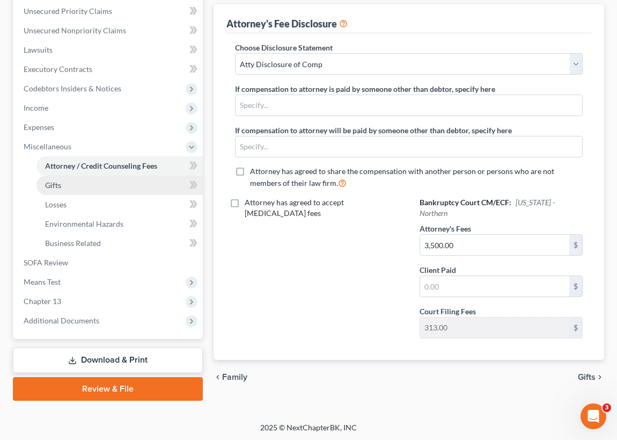
click at [64, 184] on link "Gifts" at bounding box center [120, 185] width 166 height 19
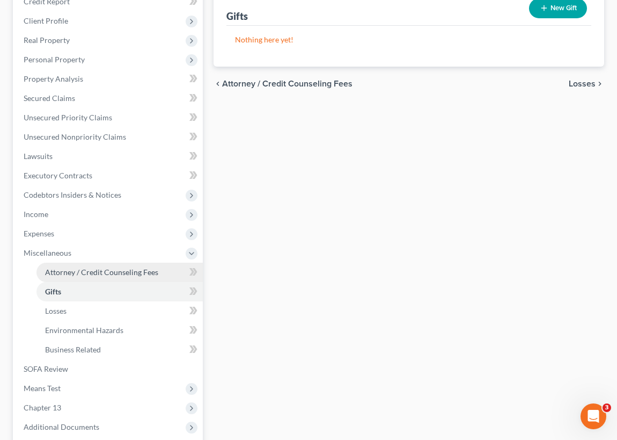
scroll to position [146, 0]
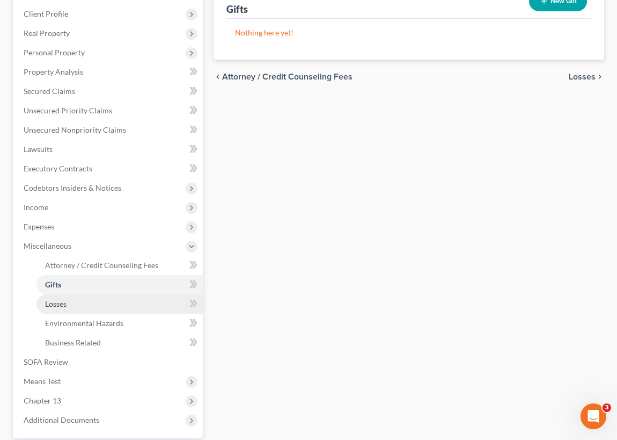
click at [64, 301] on span "Losses" at bounding box center [55, 303] width 21 height 9
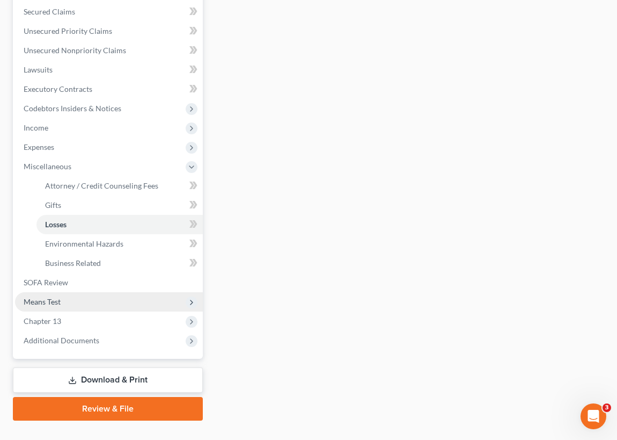
scroll to position [244, 0]
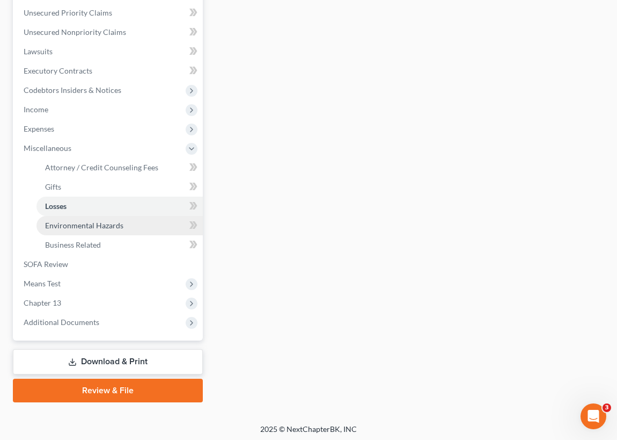
click at [98, 226] on span "Environmental Hazards" at bounding box center [84, 225] width 78 height 9
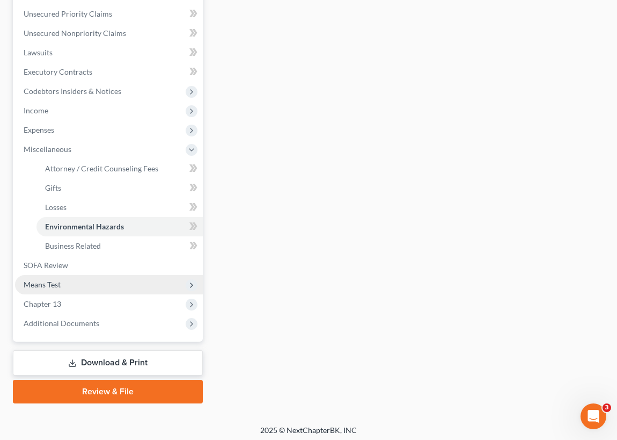
scroll to position [245, 0]
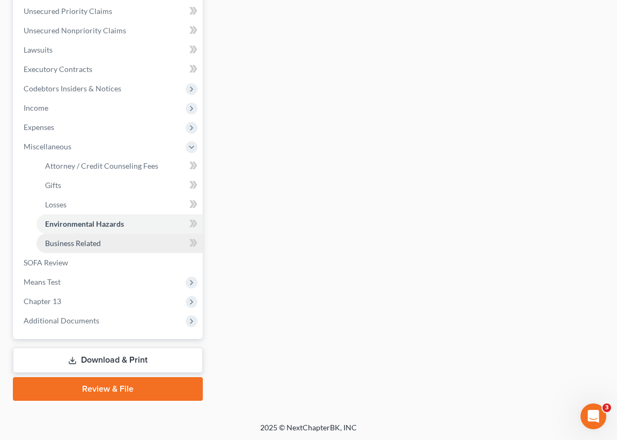
click at [86, 242] on span "Business Related" at bounding box center [73, 242] width 56 height 9
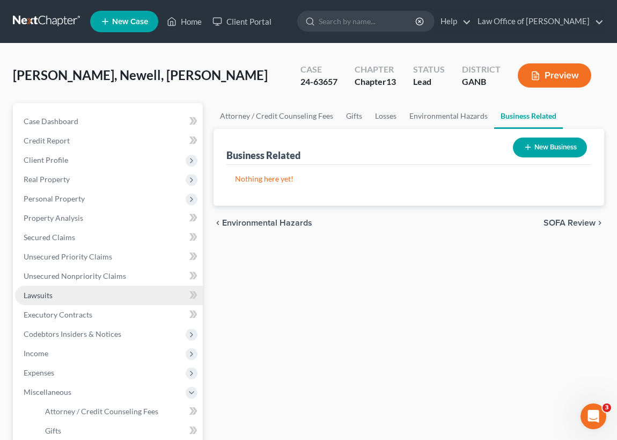
click at [50, 293] on span "Lawsuits" at bounding box center [38, 294] width 29 height 9
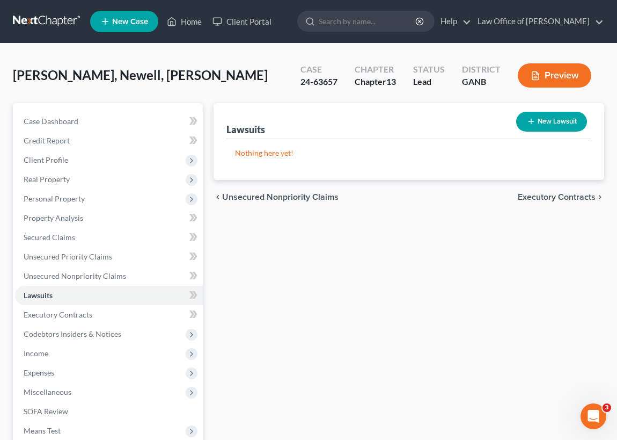
click at [547, 120] on button "New Lawsuit" at bounding box center [552, 122] width 71 height 20
select select "0"
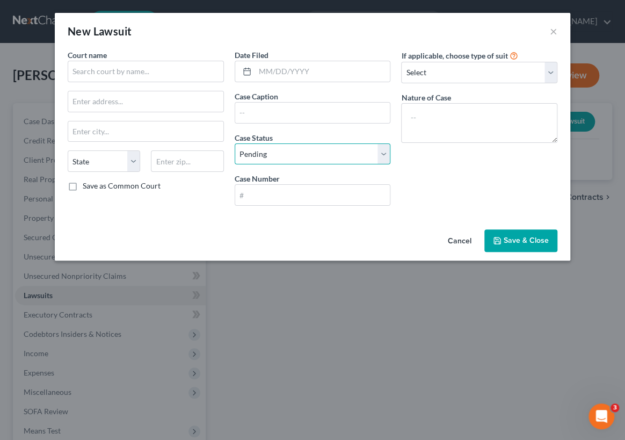
click at [383, 150] on select "Select Pending On Appeal Concluded" at bounding box center [313, 153] width 156 height 21
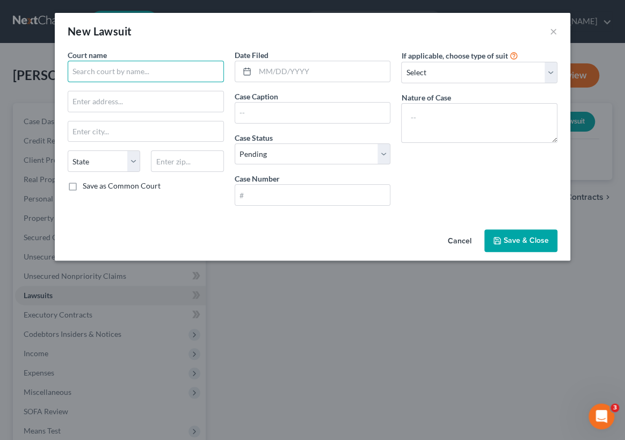
click at [74, 71] on input "text" at bounding box center [146, 71] width 156 height 21
click at [131, 164] on select "State [US_STATE] AK AR AZ CA CO CT DE DC [GEOGRAPHIC_DATA] [GEOGRAPHIC_DATA] GU…" at bounding box center [104, 160] width 72 height 21
select select "10"
click at [68, 150] on select "State [US_STATE] AK AR AZ CA CO CT DE DC [GEOGRAPHIC_DATA] [GEOGRAPHIC_DATA] GU…" at bounding box center [104, 160] width 72 height 21
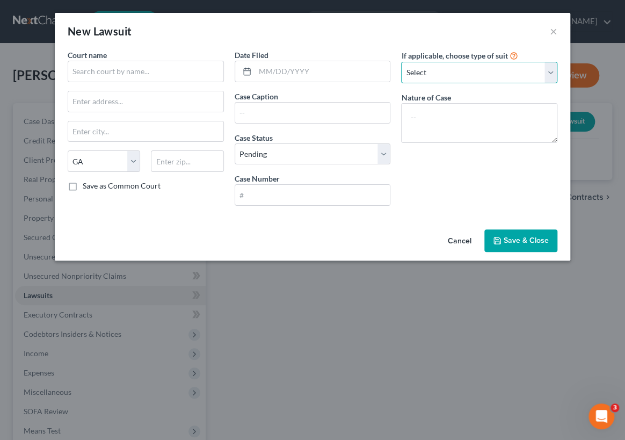
click at [551, 68] on select "Select Repossession Garnishment Foreclosure Attached, Seized, Or Levied Other" at bounding box center [479, 72] width 156 height 21
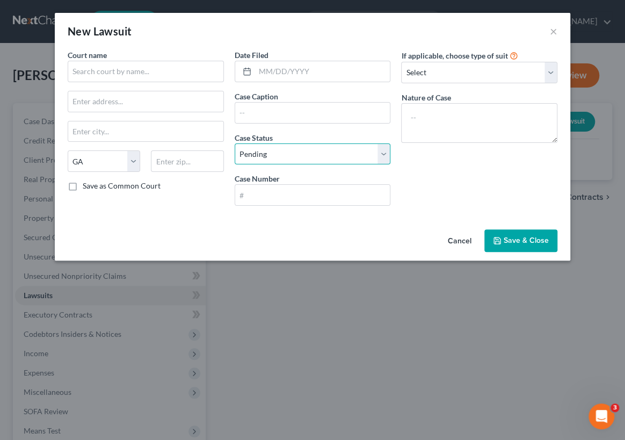
click at [380, 154] on select "Select Pending On Appeal Concluded" at bounding box center [313, 153] width 156 height 21
select select "2"
click at [235, 143] on select "Select Pending On Appeal Concluded" at bounding box center [313, 153] width 156 height 21
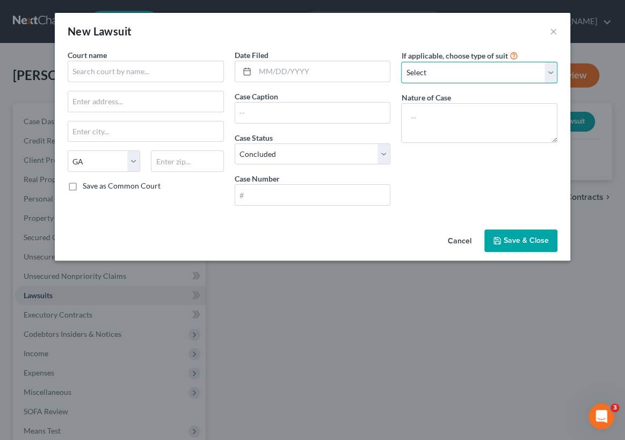
click at [547, 70] on select "Select Repossession Garnishment Foreclosure Attached, Seized, Or Levied Other" at bounding box center [479, 72] width 156 height 21
select select "4"
click at [401, 62] on select "Select Repossession Garnishment Foreclosure Attached, Seized, Or Levied Other" at bounding box center [479, 72] width 156 height 21
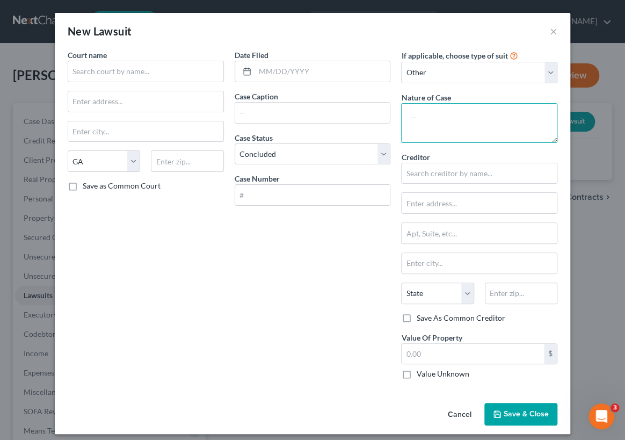
click at [409, 112] on textarea at bounding box center [479, 123] width 156 height 40
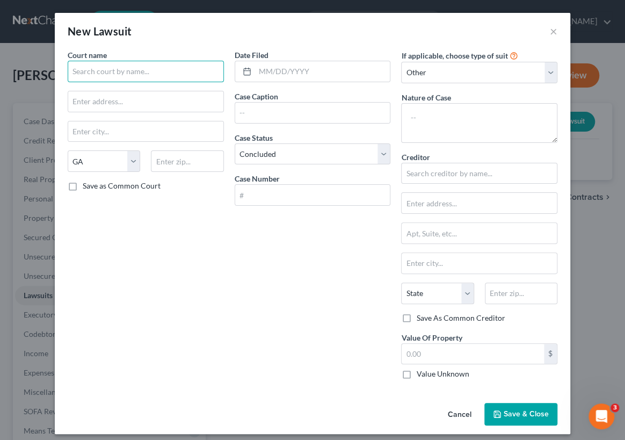
click at [69, 65] on input "text" at bounding box center [146, 71] width 156 height 21
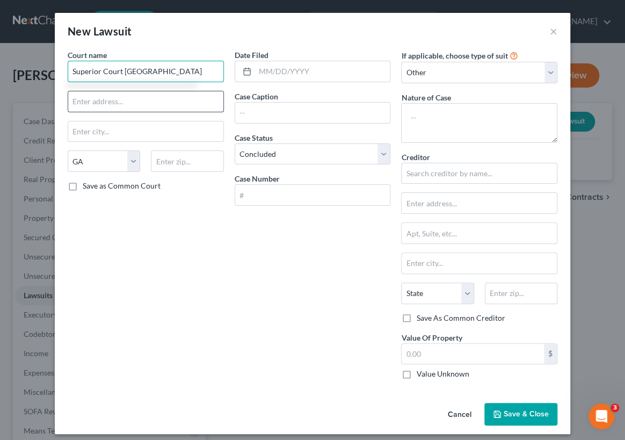
type input "Superior Court [GEOGRAPHIC_DATA]"
click at [84, 100] on input "text" at bounding box center [145, 101] width 155 height 20
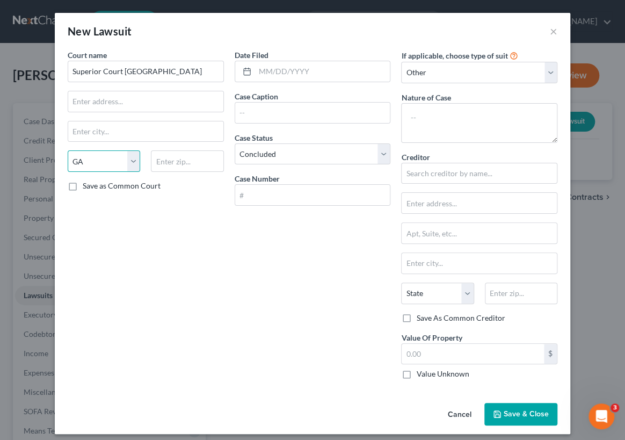
click at [77, 160] on select "State [US_STATE] AK AR AZ CA CO CT DE DC [GEOGRAPHIC_DATA] [GEOGRAPHIC_DATA] GU…" at bounding box center [104, 160] width 72 height 21
click at [72, 129] on input "text" at bounding box center [145, 131] width 155 height 20
type input "Douglasville"
drag, startPoint x: 312, startPoint y: 296, endPoint x: 257, endPoint y: 216, distance: 97.3
click at [312, 296] on div "Date Filed Case Caption Case Status * Select Pending On Appeal Concluded Case N…" at bounding box center [312, 218] width 167 height 338
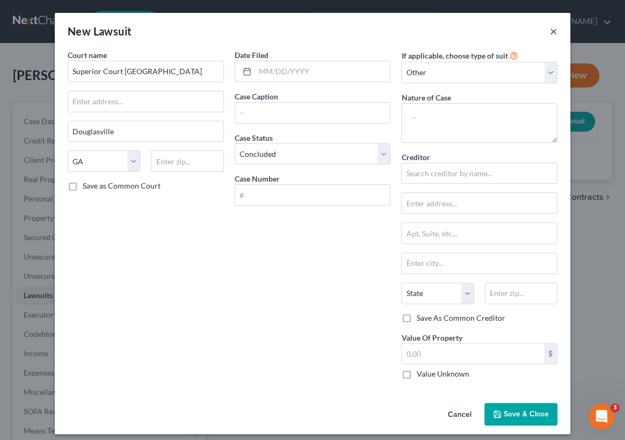
click at [550, 31] on button "×" at bounding box center [554, 31] width 8 height 13
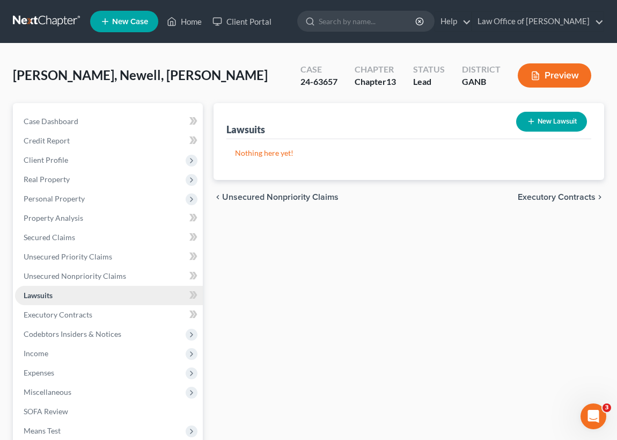
click at [77, 295] on link "Lawsuits" at bounding box center [109, 295] width 188 height 19
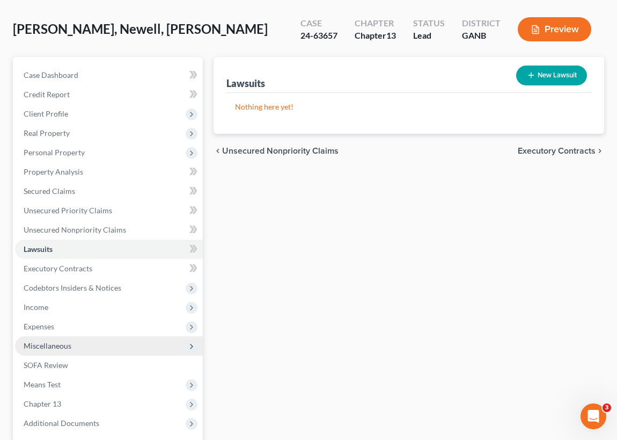
scroll to position [48, 0]
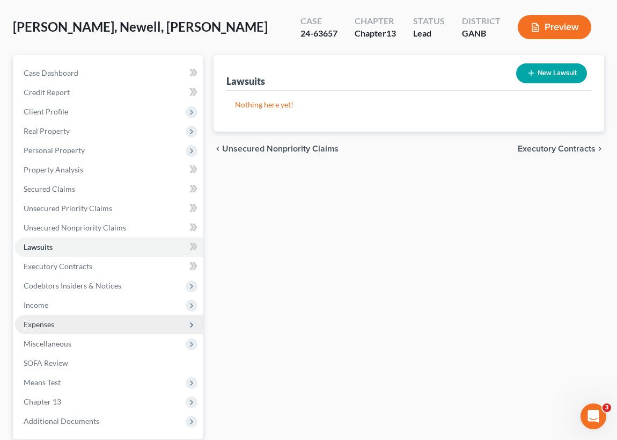
click at [41, 321] on span "Expenses" at bounding box center [39, 323] width 31 height 9
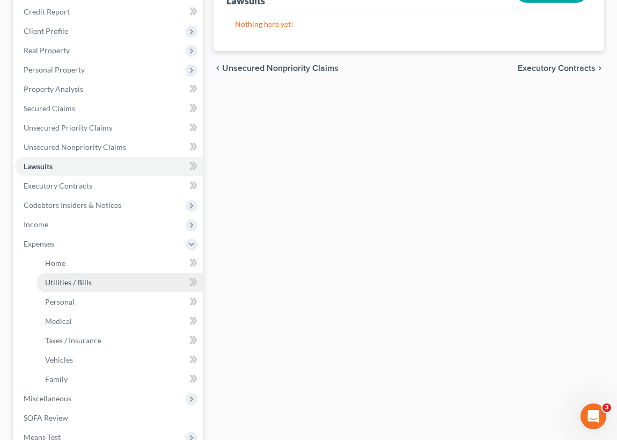
scroll to position [146, 0]
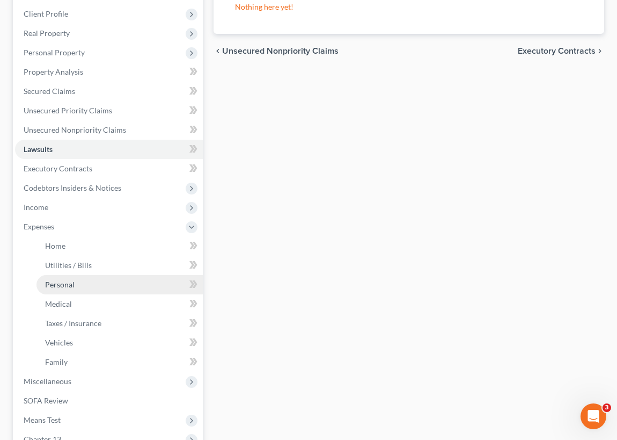
click at [76, 280] on link "Personal" at bounding box center [120, 284] width 166 height 19
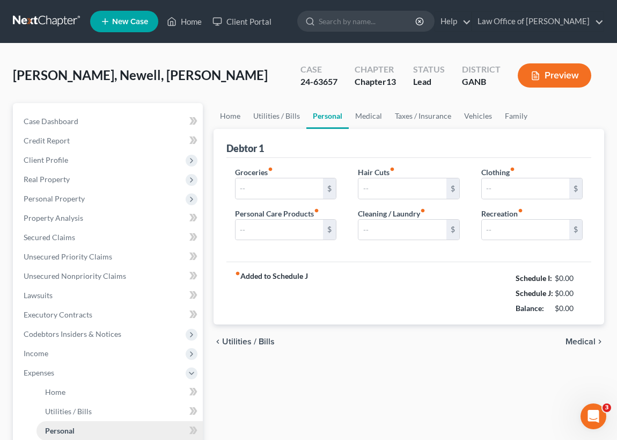
type input "800.00"
type input "80.00"
type input "0.00"
type input "25.00"
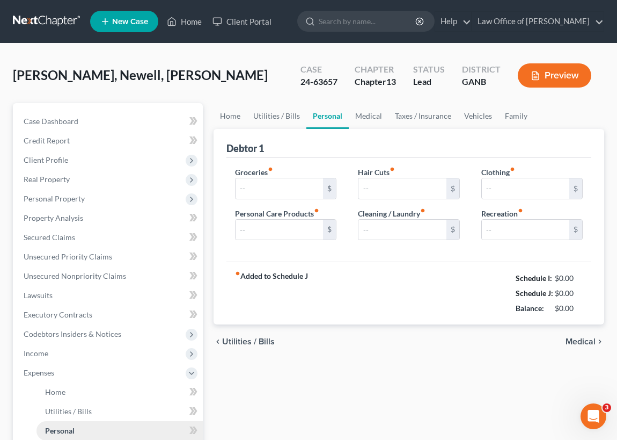
type input "0.00"
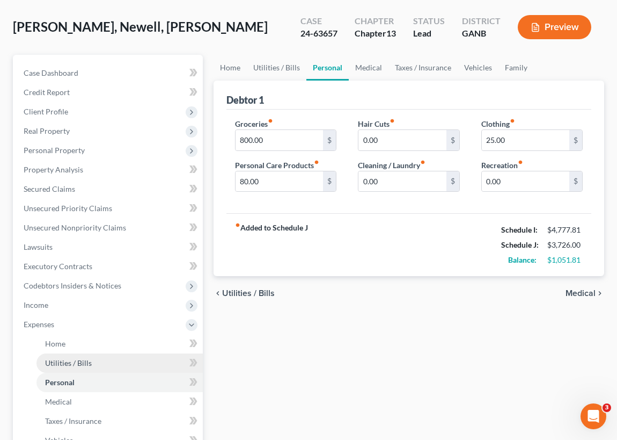
scroll to position [97, 0]
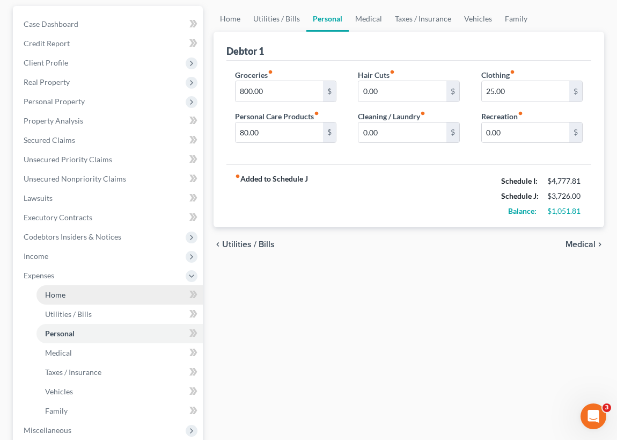
click at [68, 293] on link "Home" at bounding box center [120, 294] width 166 height 19
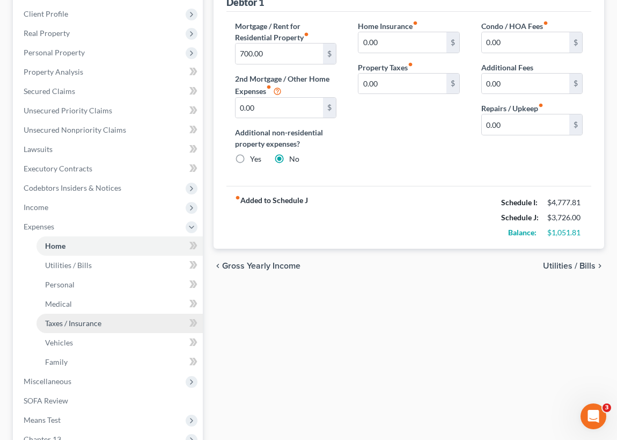
scroll to position [195, 0]
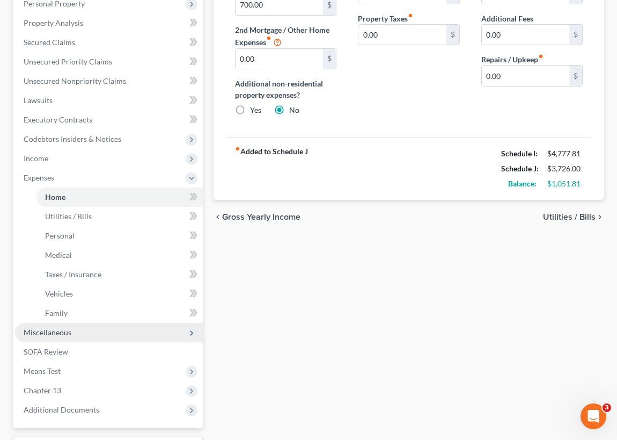
click at [56, 332] on span "Miscellaneous" at bounding box center [48, 332] width 48 height 9
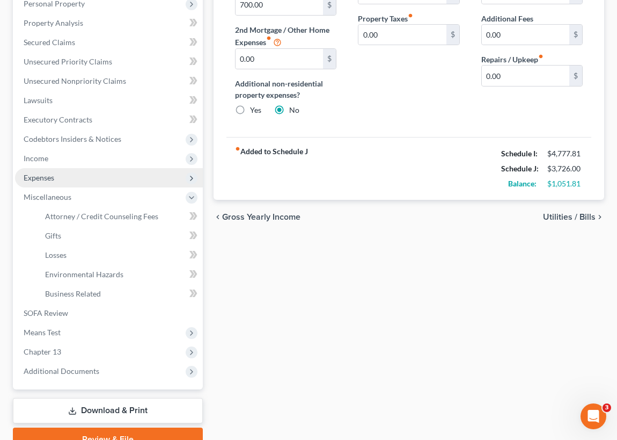
click at [52, 177] on span "Expenses" at bounding box center [39, 177] width 31 height 9
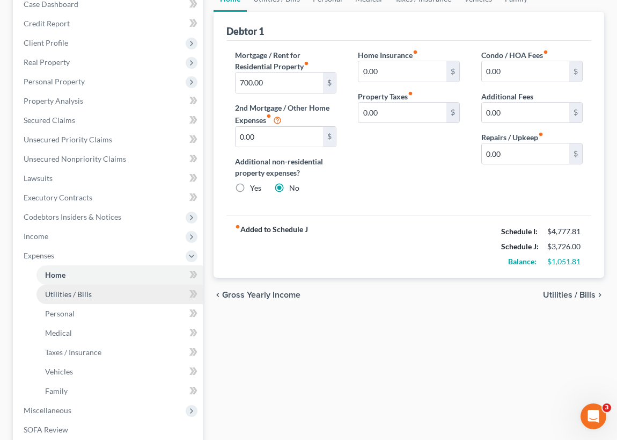
scroll to position [97, 0]
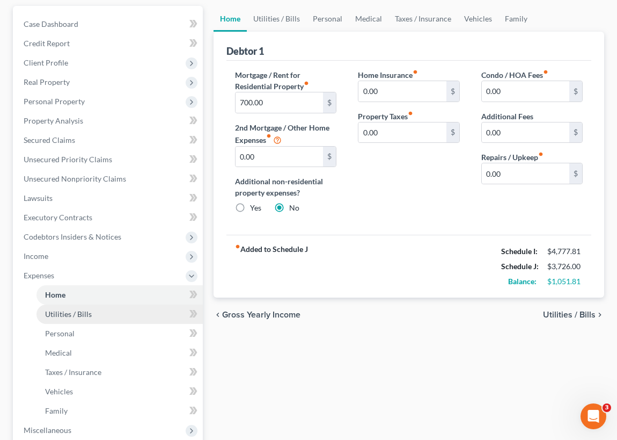
click at [97, 311] on link "Utilities / Bills" at bounding box center [120, 313] width 166 height 19
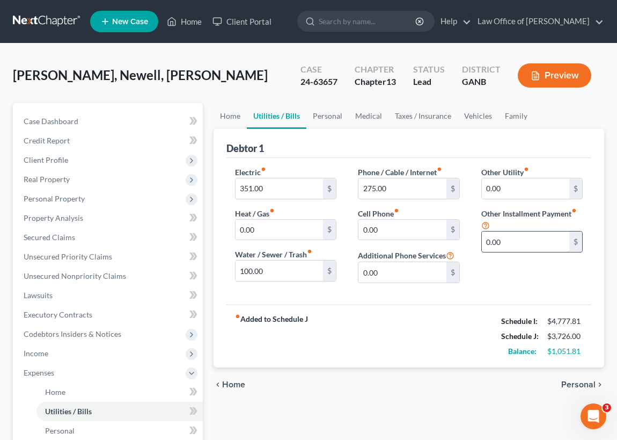
click at [486, 240] on input "0.00" at bounding box center [526, 241] width 88 height 20
type input "50.00"
click at [493, 271] on input "text" at bounding box center [532, 271] width 100 height 20
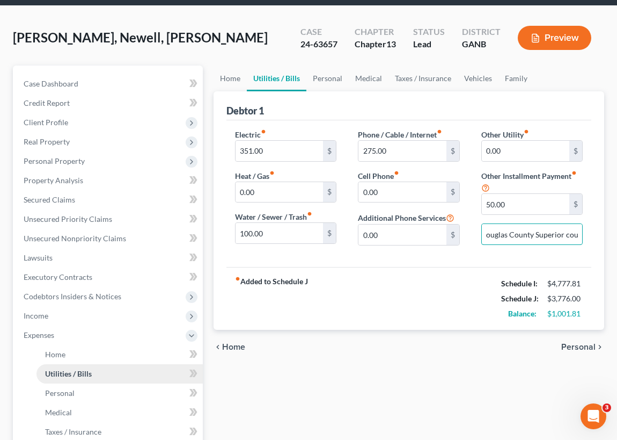
scroll to position [48, 0]
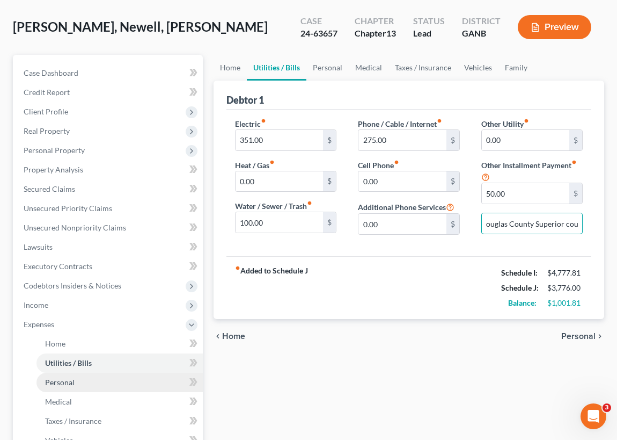
type input "Restitution From a criminal case in Douglas County Superior court"
click at [77, 379] on link "Personal" at bounding box center [120, 382] width 166 height 19
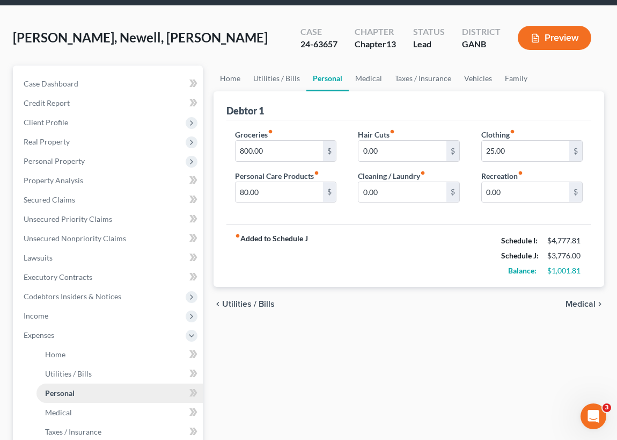
scroll to position [48, 0]
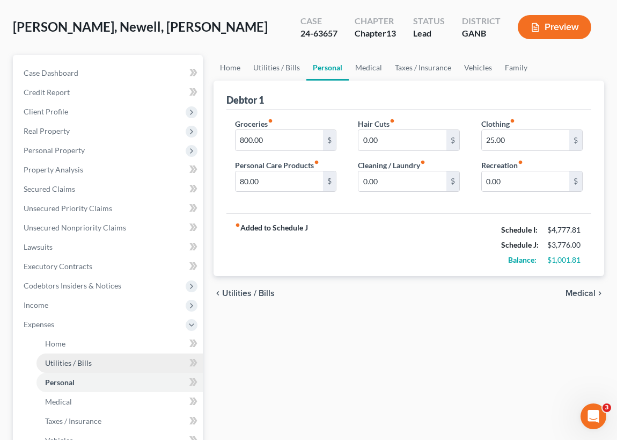
click at [86, 360] on span "Utilities / Bills" at bounding box center [68, 362] width 47 height 9
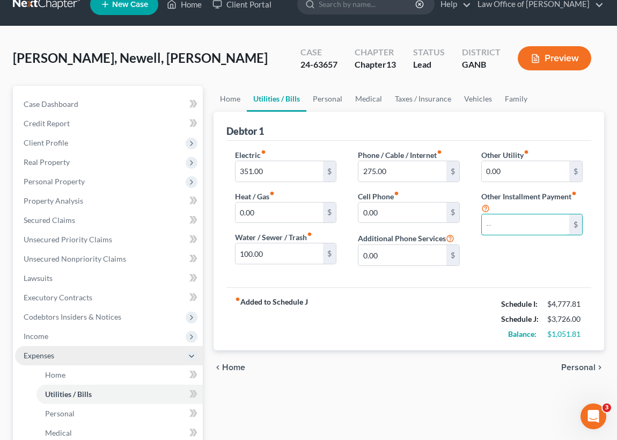
scroll to position [48, 0]
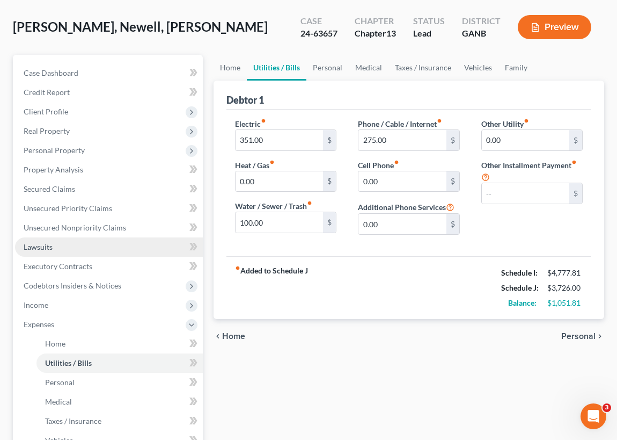
click at [63, 246] on link "Lawsuits" at bounding box center [109, 246] width 188 height 19
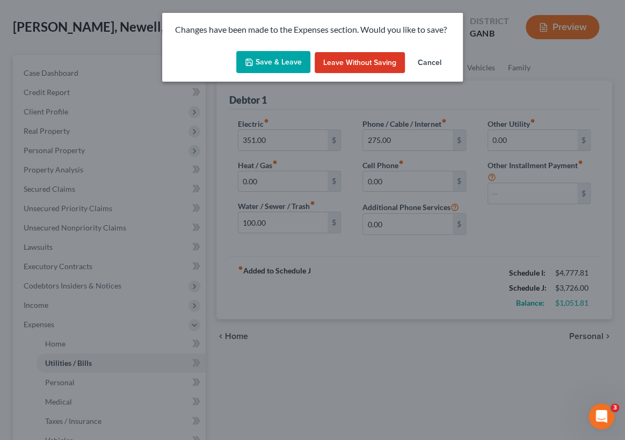
click at [285, 61] on button "Save & Leave" at bounding box center [273, 62] width 74 height 23
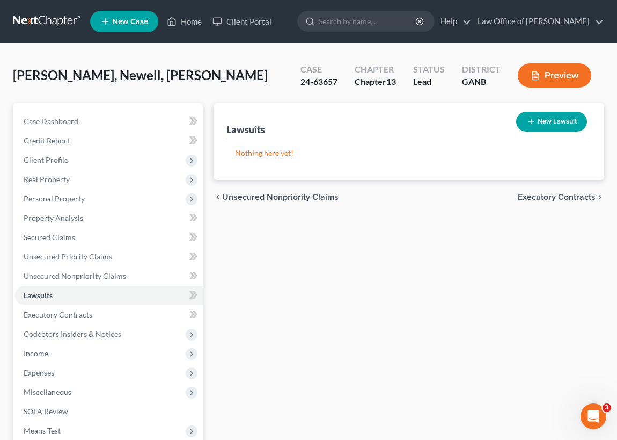
click at [565, 118] on button "New Lawsuit" at bounding box center [552, 122] width 71 height 20
select select "0"
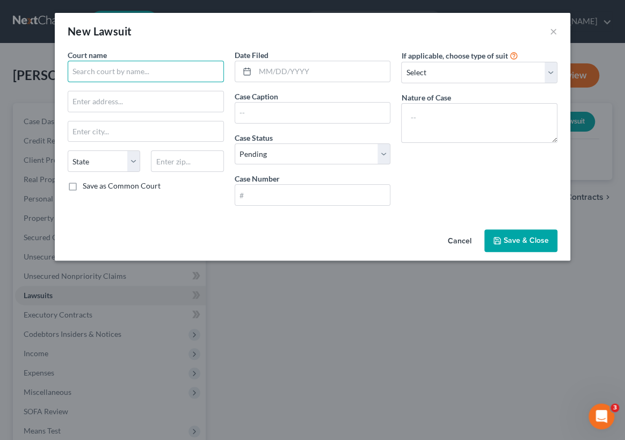
click at [77, 69] on input "text" at bounding box center [146, 71] width 156 height 21
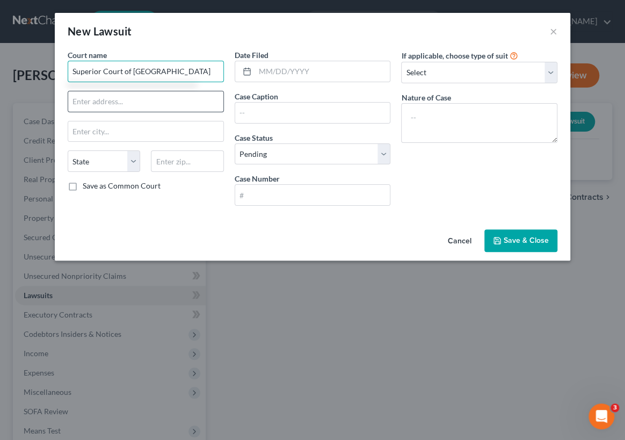
type input "Superior Court of [GEOGRAPHIC_DATA]"
click at [75, 100] on input "text" at bounding box center [145, 101] width 155 height 20
click at [72, 102] on input "Hospital Dr" at bounding box center [145, 101] width 155 height 20
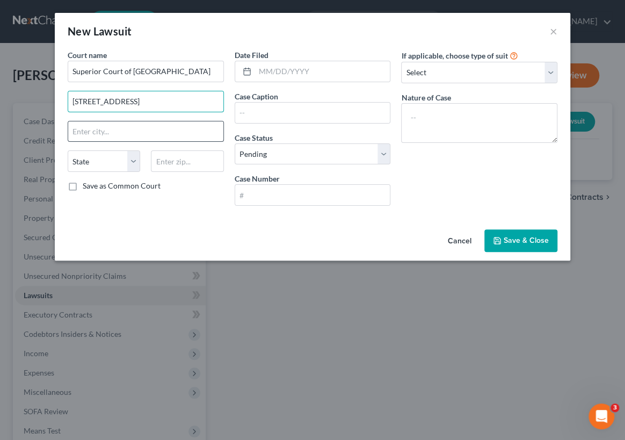
type input "[STREET_ADDRESS]"
click at [70, 126] on input "text" at bounding box center [145, 131] width 155 height 20
click at [155, 121] on input "Douglasville" at bounding box center [145, 131] width 155 height 20
type input "Douglasville"
click at [75, 167] on select "State [US_STATE] AK AR AZ CA CO CT DE DC [GEOGRAPHIC_DATA] [GEOGRAPHIC_DATA] GU…" at bounding box center [104, 160] width 72 height 21
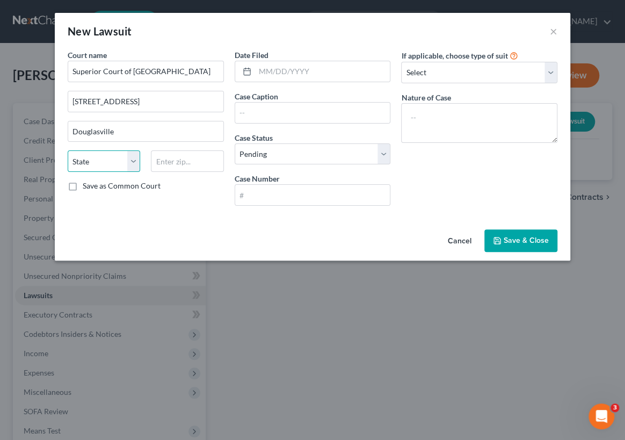
select select "10"
click at [68, 150] on select "State [US_STATE] AK AR AZ CA CO CT DE DC [GEOGRAPHIC_DATA] [GEOGRAPHIC_DATA] GU…" at bounding box center [104, 160] width 72 height 21
click at [157, 160] on input "text" at bounding box center [187, 160] width 72 height 21
type input "30134"
click at [83, 184] on label "Save as Common Court" at bounding box center [122, 185] width 78 height 11
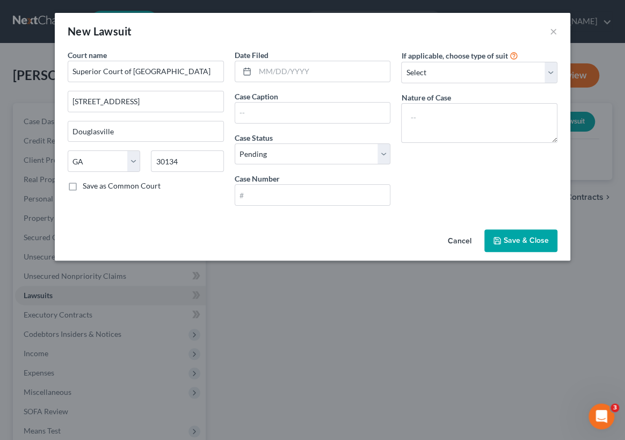
click at [87, 184] on input "Save as Common Court" at bounding box center [90, 183] width 7 height 7
checkbox input "true"
click at [251, 107] on input "text" at bounding box center [312, 113] width 155 height 20
click at [385, 154] on select "Select Pending On Appeal Concluded" at bounding box center [313, 153] width 156 height 21
select select "2"
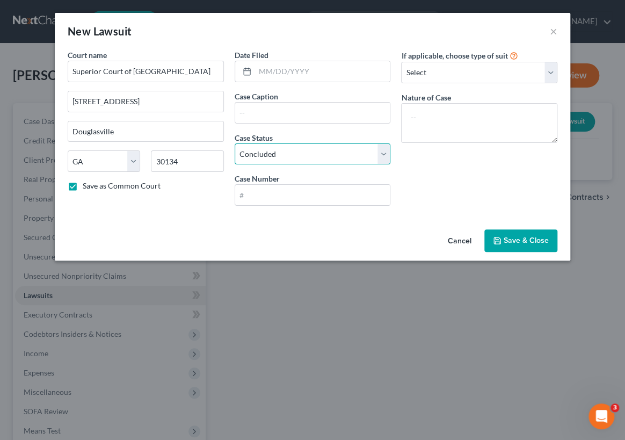
click at [235, 143] on select "Select Pending On Appeal Concluded" at bounding box center [313, 153] width 156 height 21
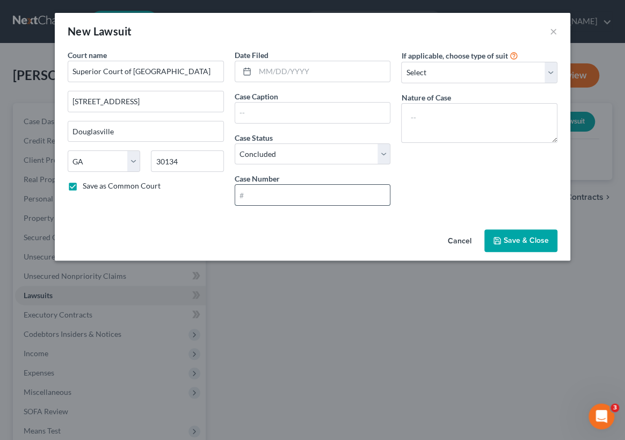
click at [245, 193] on input "text" at bounding box center [312, 195] width 155 height 20
type input "15-CR-99"
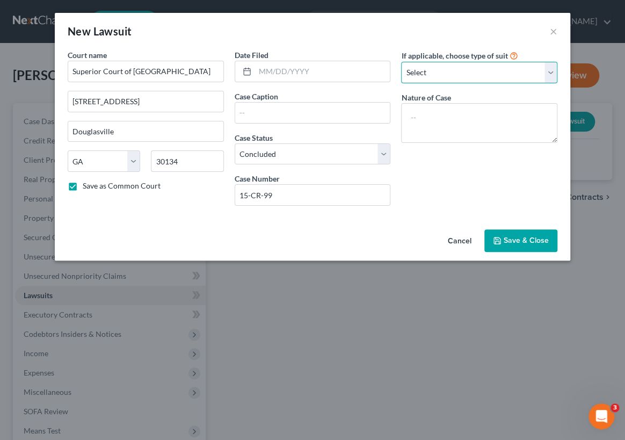
click at [551, 74] on select "Select Repossession Garnishment Foreclosure Attached, Seized, Or Levied Other" at bounding box center [479, 72] width 156 height 21
select select "4"
click at [401, 62] on select "Select Repossession Garnishment Foreclosure Attached, Seized, Or Levied Other" at bounding box center [479, 72] width 156 height 21
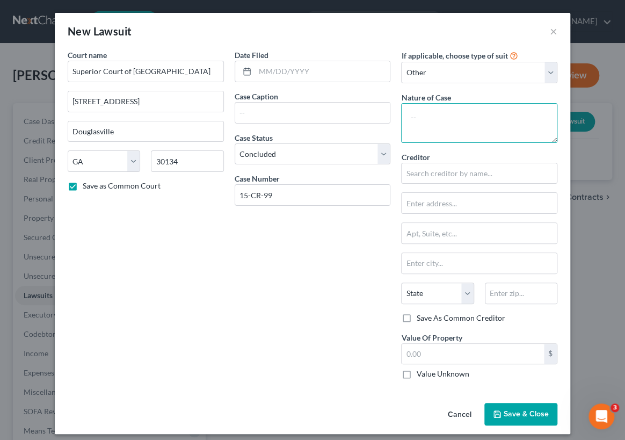
click at [405, 113] on textarea at bounding box center [479, 123] width 156 height 40
type textarea "Theft by deception"
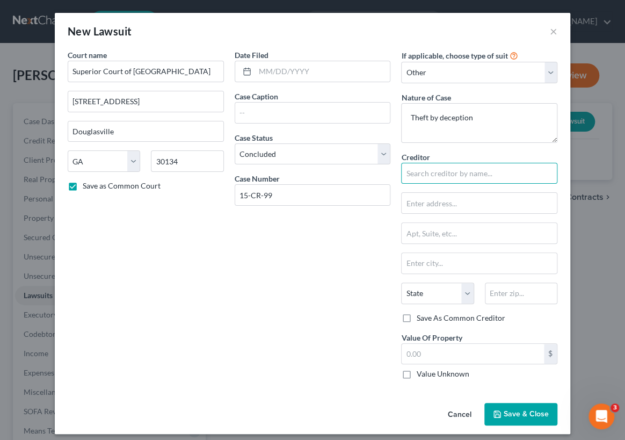
click at [405, 171] on input "text" at bounding box center [479, 173] width 156 height 21
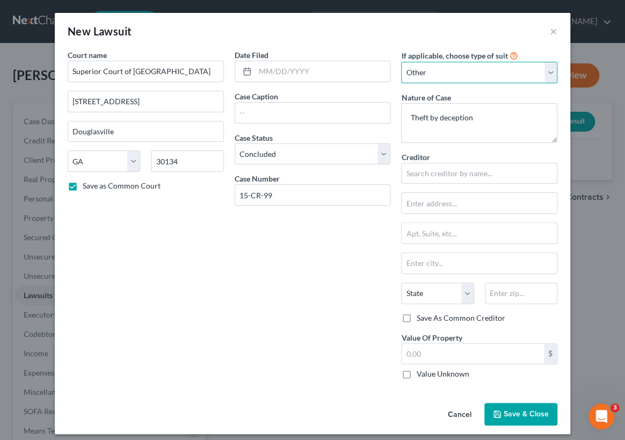
click at [547, 67] on select "Select Repossession Garnishment Foreclosure Attached, Seized, Or Levied Other" at bounding box center [479, 72] width 156 height 21
click at [401, 62] on select "Select Repossession Garnishment Foreclosure Attached, Seized, Or Levied Other" at bounding box center [479, 72] width 156 height 21
click at [462, 293] on select "State [US_STATE] AK AR AZ CA CO CT DE DC [GEOGRAPHIC_DATA] [GEOGRAPHIC_DATA] GU…" at bounding box center [437, 292] width 72 height 21
select select "10"
click at [401, 282] on select "State [US_STATE] AK AR AZ CA CO CT DE DC [GEOGRAPHIC_DATA] [GEOGRAPHIC_DATA] GU…" at bounding box center [437, 292] width 72 height 21
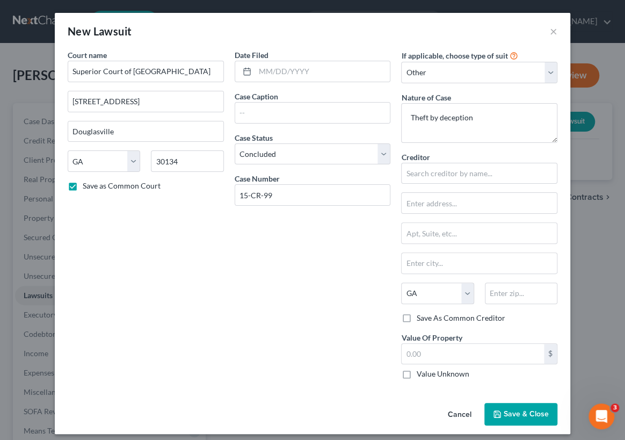
click at [416, 371] on label "Value Unknown" at bounding box center [442, 373] width 53 height 11
click at [420, 371] on input "Value Unknown" at bounding box center [423, 371] width 7 height 7
checkbox input "true"
type input "0.00"
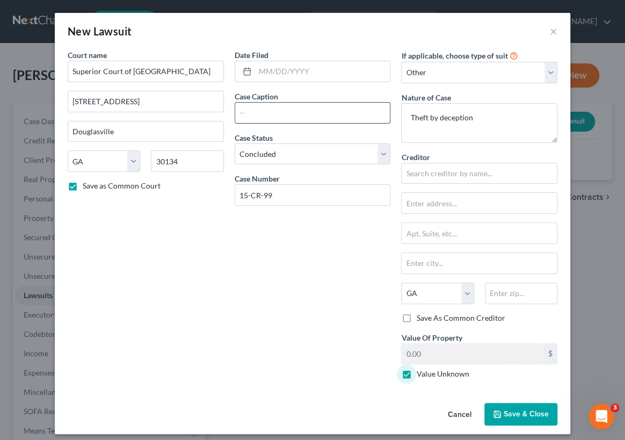
click at [241, 108] on input "text" at bounding box center [312, 113] width 155 height 20
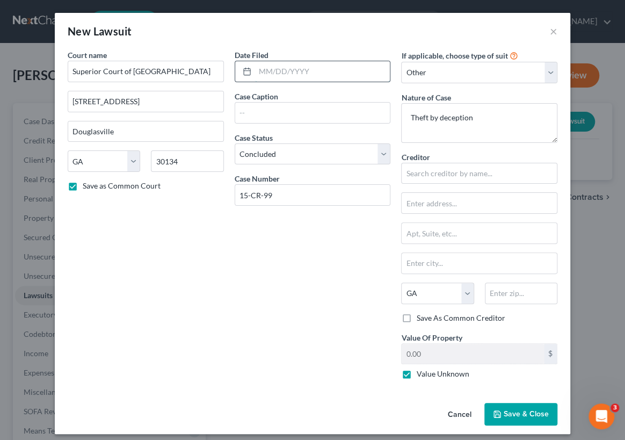
click at [255, 68] on input "text" at bounding box center [322, 71] width 135 height 20
type input "01/2015"
click at [249, 111] on input "text" at bounding box center [312, 113] width 155 height 20
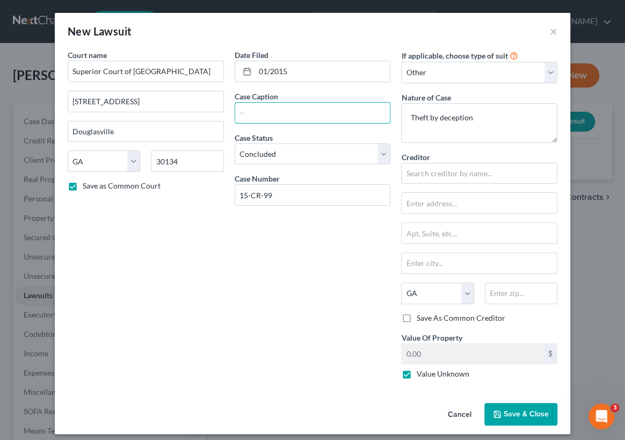
click at [416, 316] on label "Save As Common Creditor" at bounding box center [460, 317] width 89 height 11
click at [420, 316] on input "Save As Common Creditor" at bounding box center [423, 315] width 7 height 7
checkbox input "true"
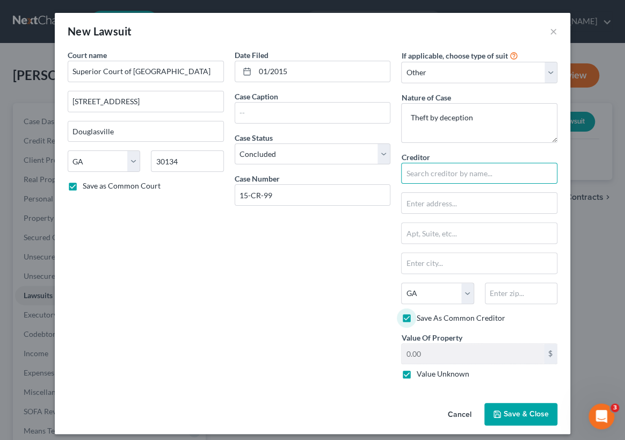
click at [409, 171] on input "text" at bounding box center [479, 173] width 156 height 21
type input "[US_STATE] Dept of Correction"
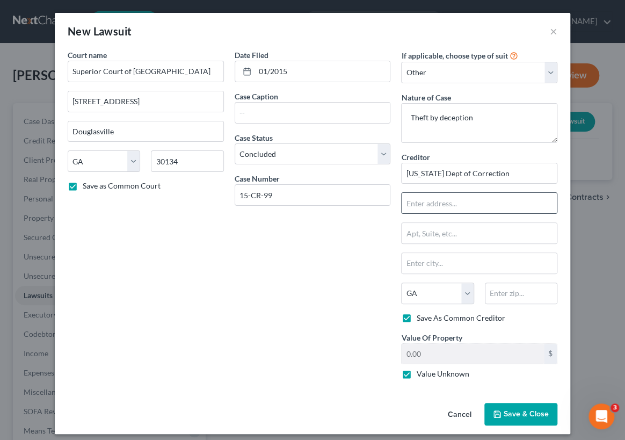
click at [412, 203] on input "text" at bounding box center [479, 203] width 155 height 20
type input "[STREET_ADDRESS]"
click at [403, 259] on input "text" at bounding box center [479, 263] width 155 height 20
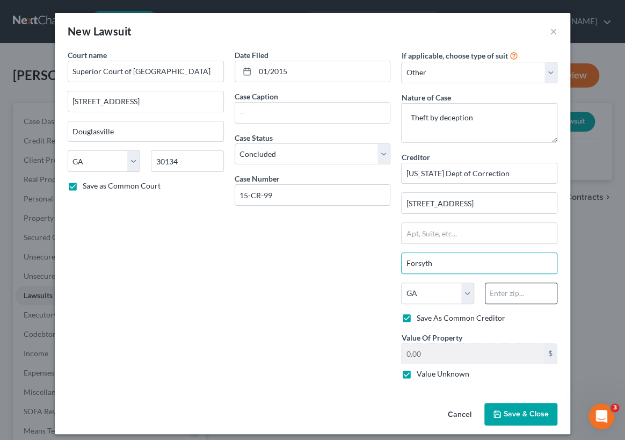
type input "Forsyth"
click at [486, 290] on input "text" at bounding box center [521, 292] width 72 height 21
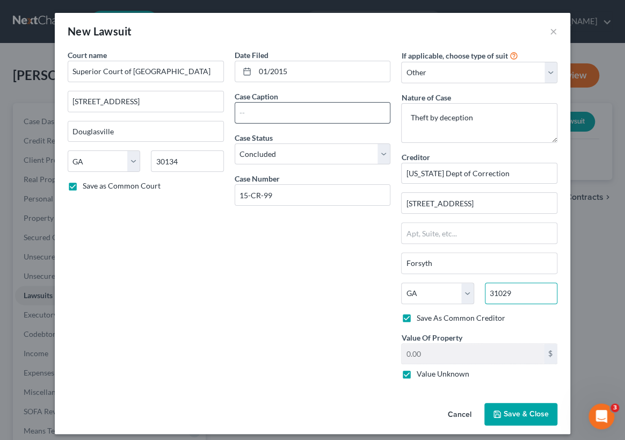
type input "31029"
click at [241, 111] on input "text" at bounding box center [312, 113] width 155 height 20
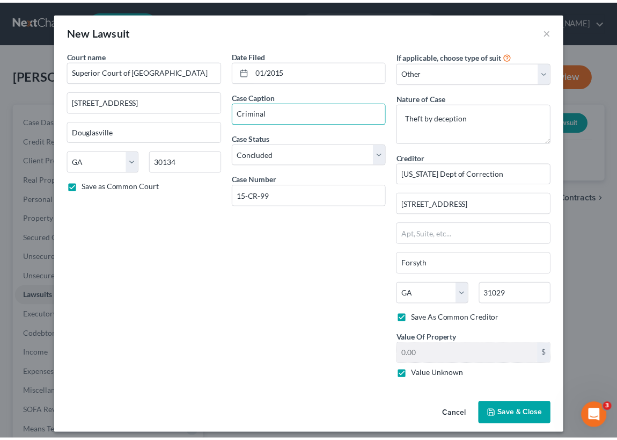
scroll to position [5, 0]
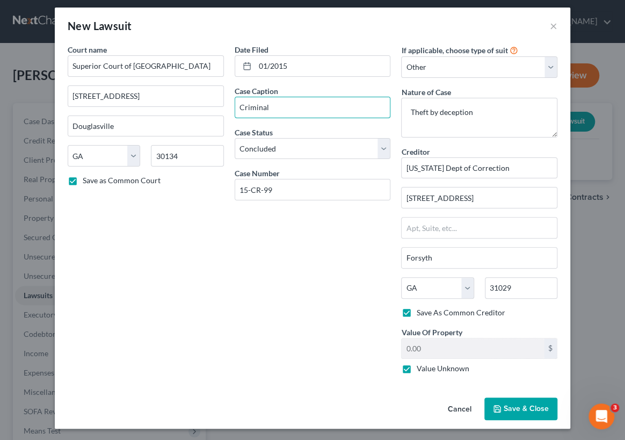
type input "Criminal"
click at [521, 406] on span "Save & Close" at bounding box center [526, 408] width 45 height 9
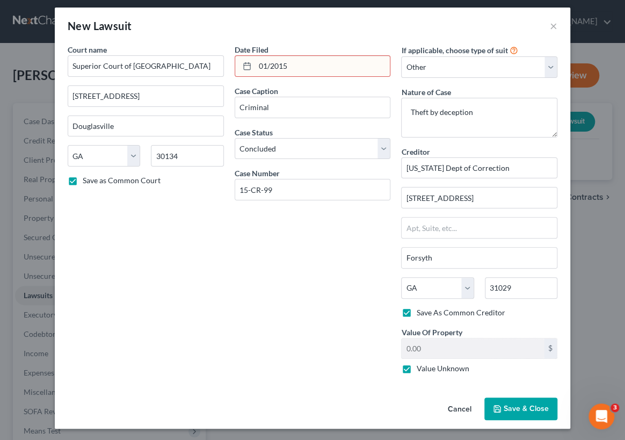
click at [290, 64] on input "01/2015" at bounding box center [322, 66] width 135 height 20
type input "0"
type input "[DATE]"
click at [526, 407] on span "Save & Close" at bounding box center [526, 408] width 45 height 9
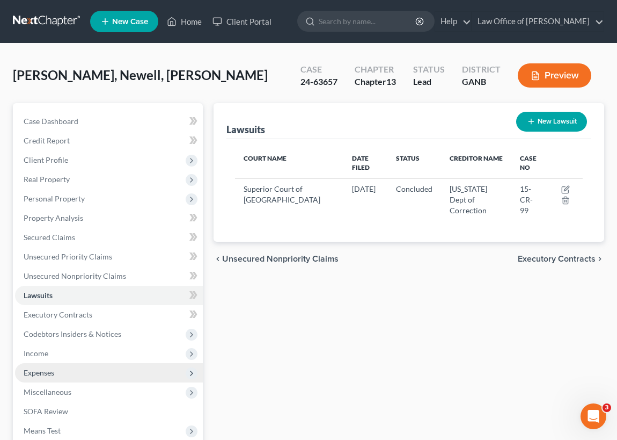
click at [51, 372] on span "Expenses" at bounding box center [39, 372] width 31 height 9
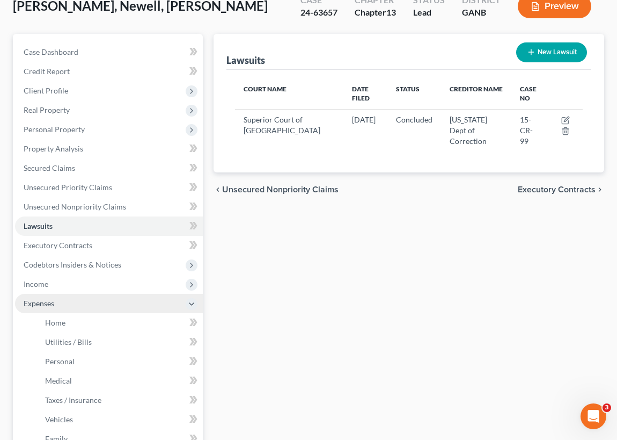
scroll to position [97, 0]
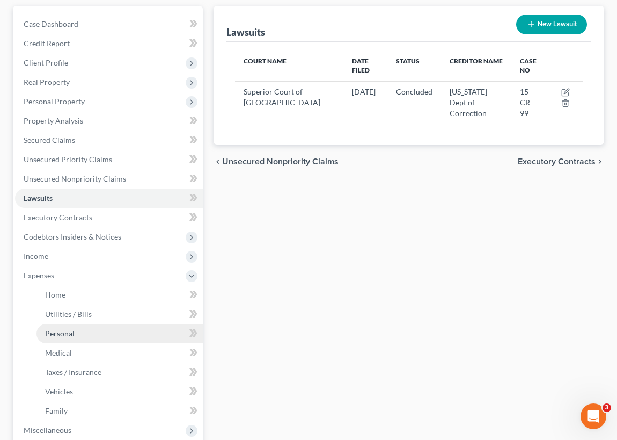
click at [74, 331] on link "Personal" at bounding box center [120, 333] width 166 height 19
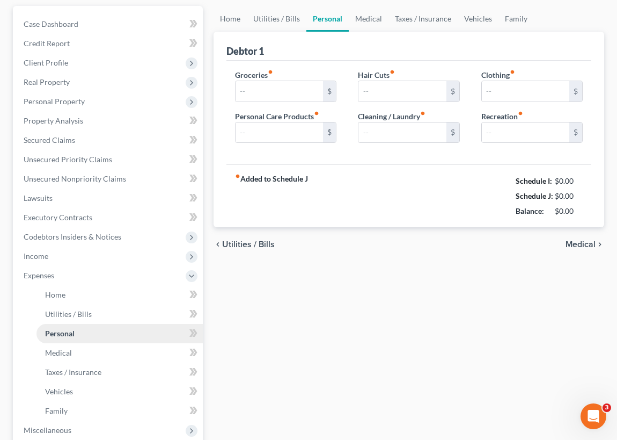
type input "800.00"
type input "80.00"
type input "0.00"
type input "25.00"
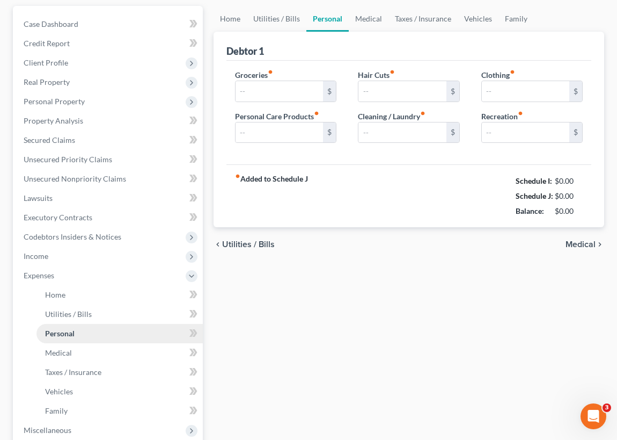
type input "0.00"
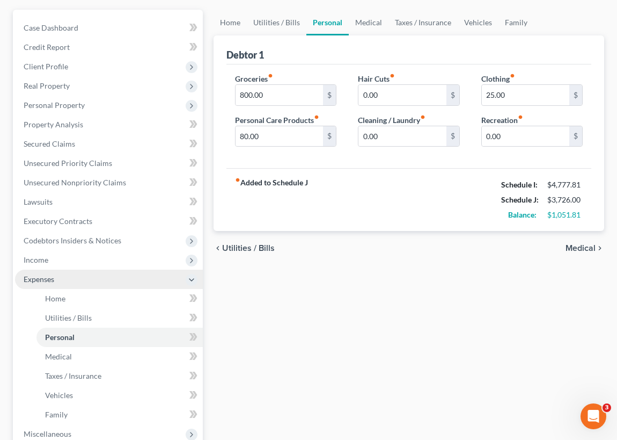
scroll to position [97, 0]
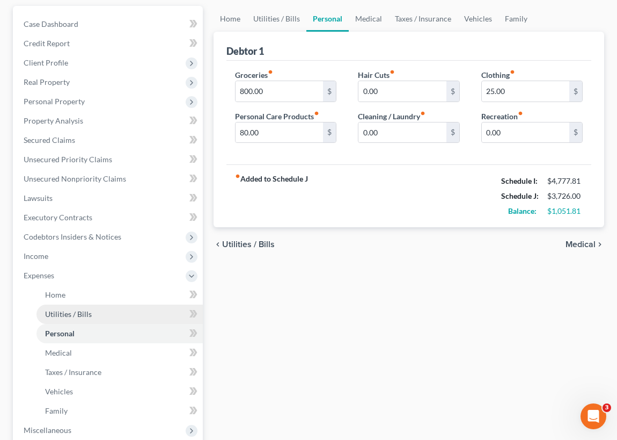
click at [68, 313] on span "Utilities / Bills" at bounding box center [68, 313] width 47 height 9
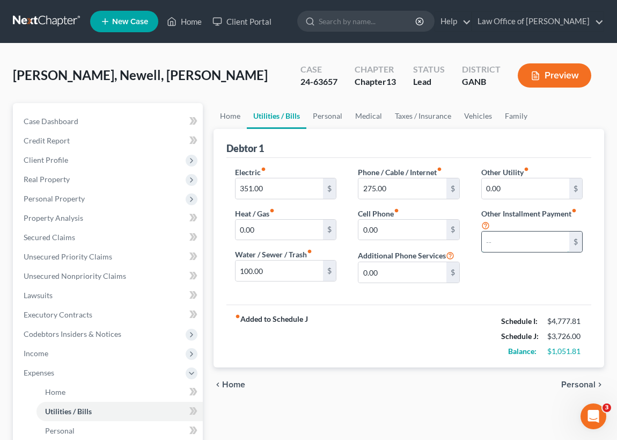
click at [490, 237] on input "text" at bounding box center [526, 241] width 88 height 20
type input "50.00"
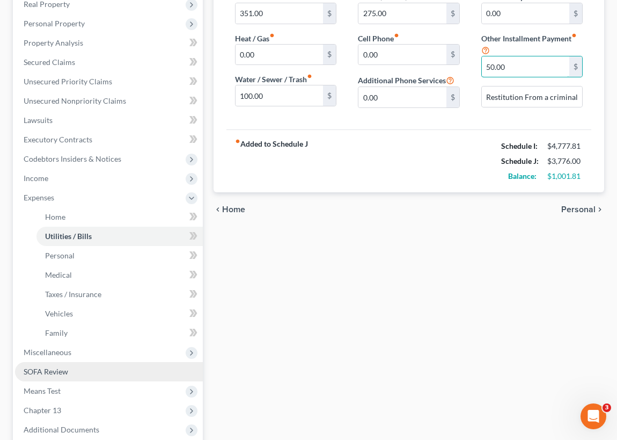
scroll to position [195, 0]
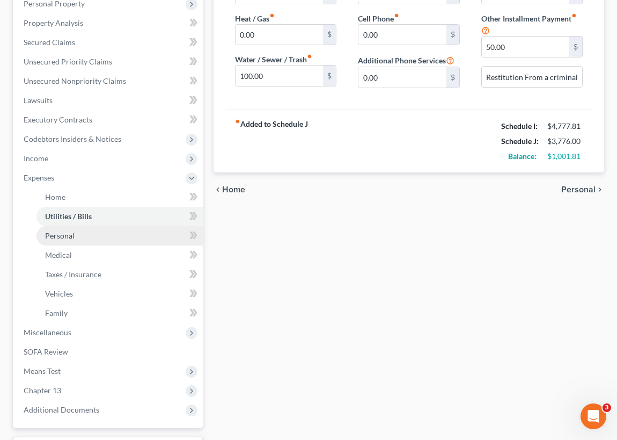
click at [78, 235] on link "Personal" at bounding box center [120, 235] width 166 height 19
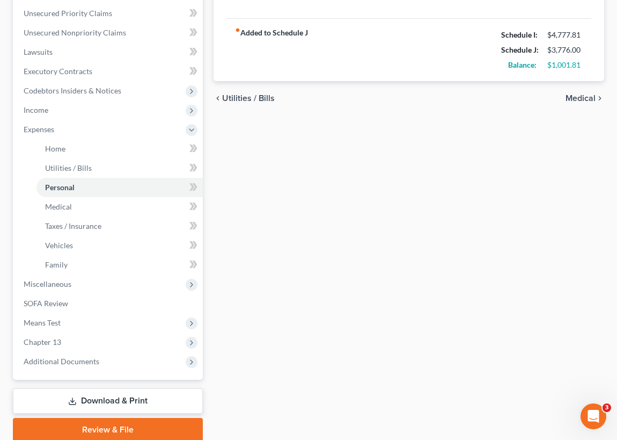
scroll to position [285, 0]
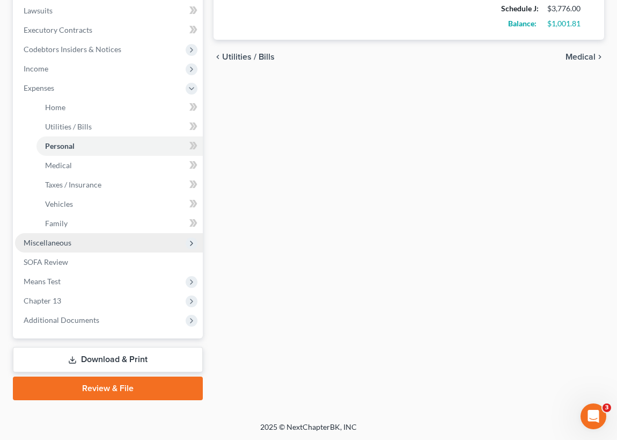
click at [69, 242] on span "Miscellaneous" at bounding box center [48, 242] width 48 height 9
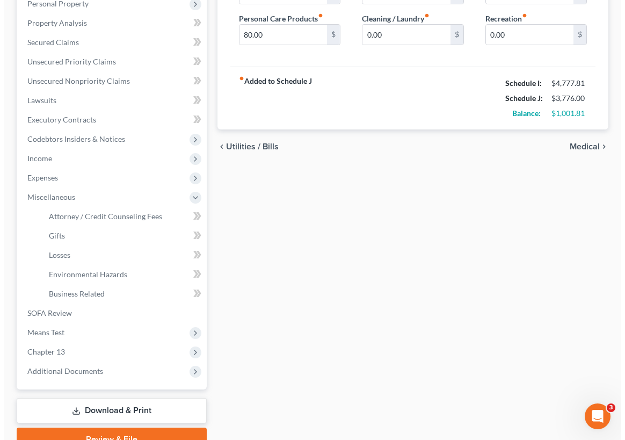
scroll to position [245, 0]
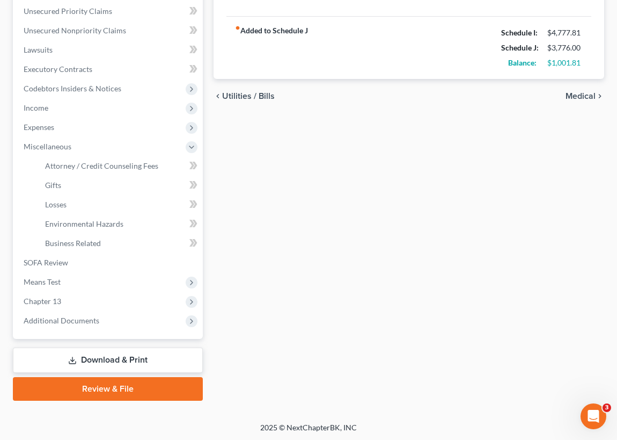
click at [152, 355] on link "Download & Print" at bounding box center [108, 359] width 190 height 25
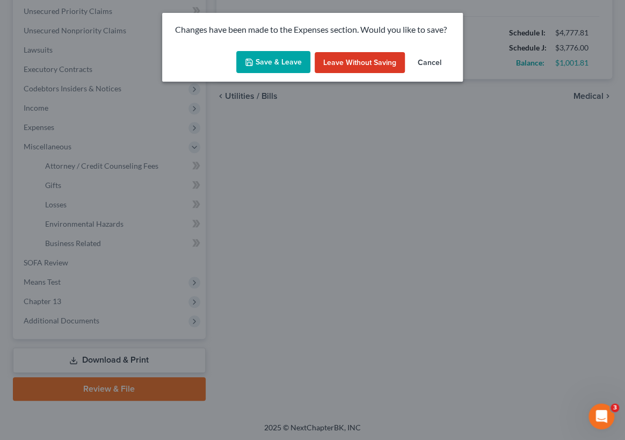
click at [285, 61] on button "Save & Leave" at bounding box center [273, 62] width 74 height 23
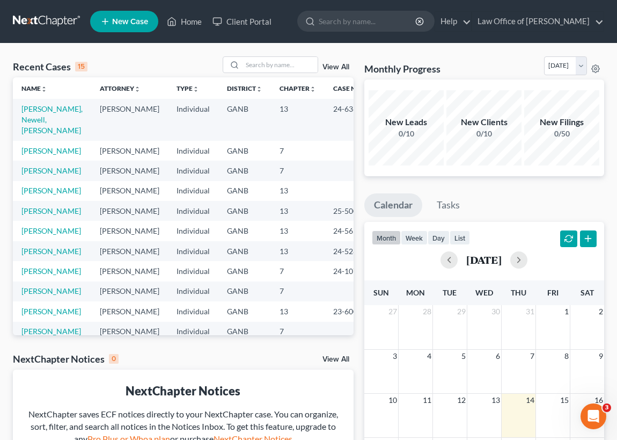
click at [38, 144] on td "[PERSON_NAME]" at bounding box center [52, 151] width 78 height 20
click at [33, 146] on link "[PERSON_NAME]" at bounding box center [51, 150] width 60 height 9
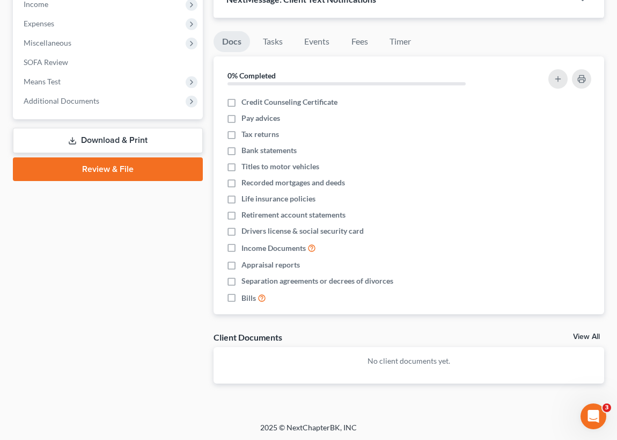
scroll to position [252, 0]
